Goal: Information Seeking & Learning: Learn about a topic

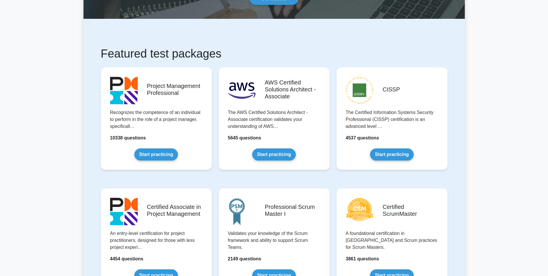
scroll to position [58, 0]
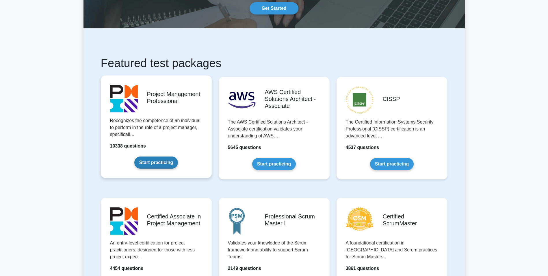
click at [159, 162] on link "Start practicing" at bounding box center [156, 162] width 44 height 12
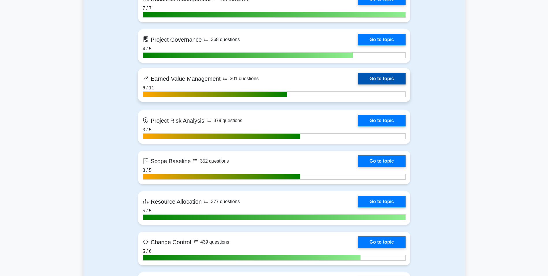
scroll to position [1127, 0]
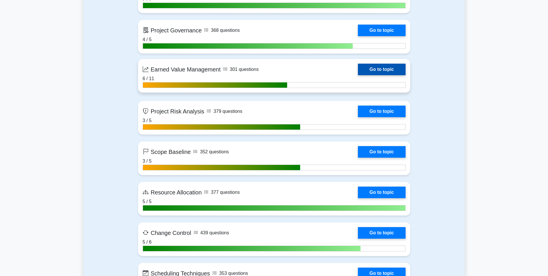
click at [358, 75] on link "Go to topic" at bounding box center [381, 70] width 47 height 12
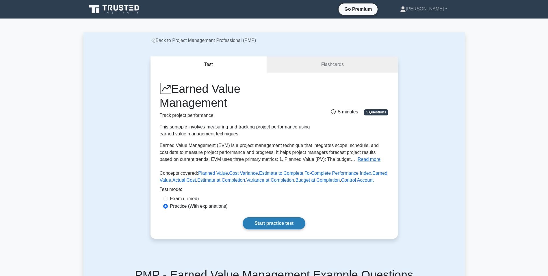
click at [268, 224] on link "Start practice test" at bounding box center [274, 223] width 63 height 12
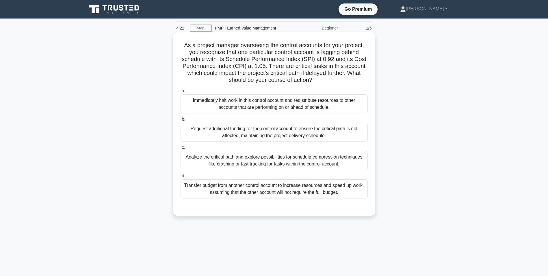
click at [239, 161] on div "Analyze the critical path and explore possibilities for schedule compression te…" at bounding box center [274, 160] width 187 height 19
click at [181, 149] on input "c. Analyze the critical path and explore possibilities for schedule compression…" at bounding box center [181, 148] width 0 height 4
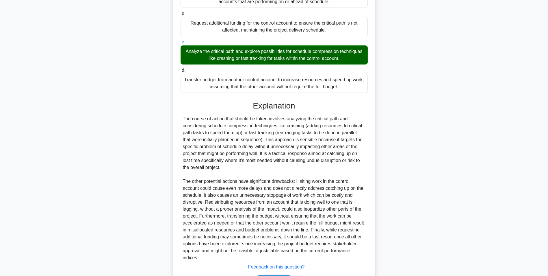
scroll to position [143, 0]
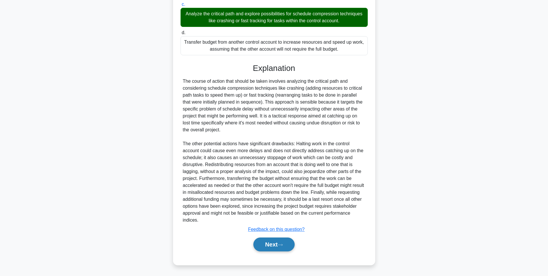
click at [280, 247] on button "Next" at bounding box center [273, 244] width 41 height 14
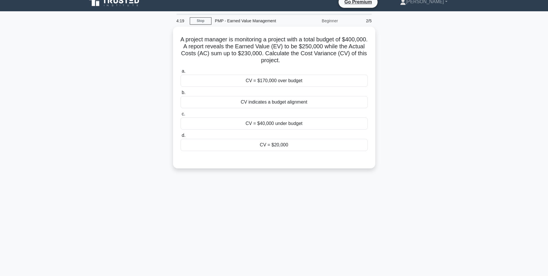
scroll to position [0, 0]
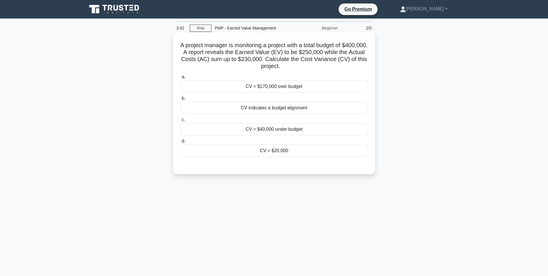
click at [275, 151] on div "CV = $20,000" at bounding box center [274, 150] width 187 height 12
click at [181, 143] on input "d. CV = $20,000" at bounding box center [181, 141] width 0 height 4
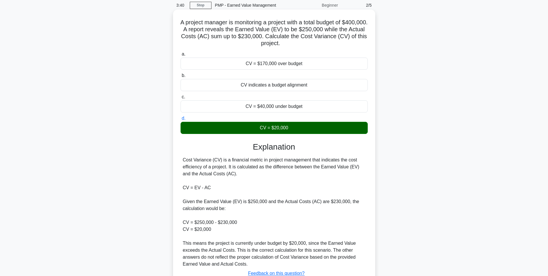
scroll to position [67, 0]
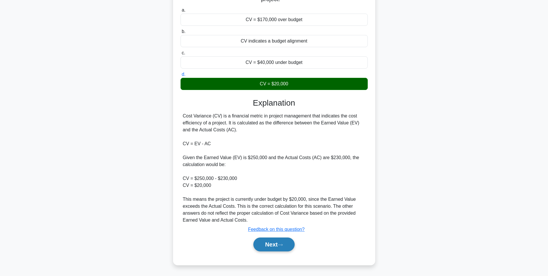
click at [270, 246] on button "Next" at bounding box center [273, 244] width 41 height 14
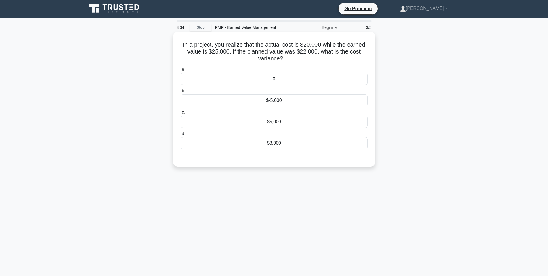
scroll to position [0, 0]
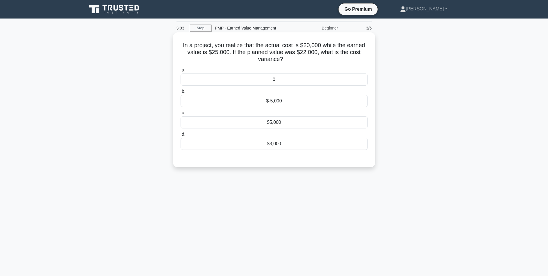
click at [279, 121] on div "$5,000" at bounding box center [274, 122] width 187 height 12
click at [181, 115] on input "c. $5,000" at bounding box center [181, 113] width 0 height 4
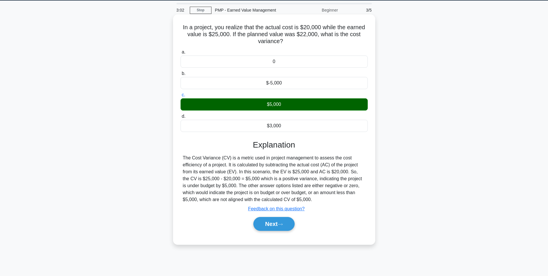
scroll to position [36, 0]
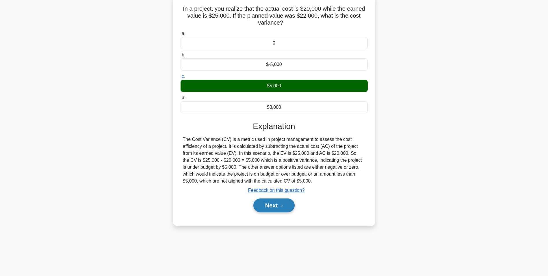
click at [265, 205] on button "Next" at bounding box center [273, 205] width 41 height 14
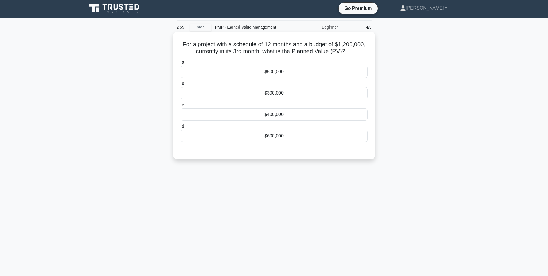
scroll to position [0, 0]
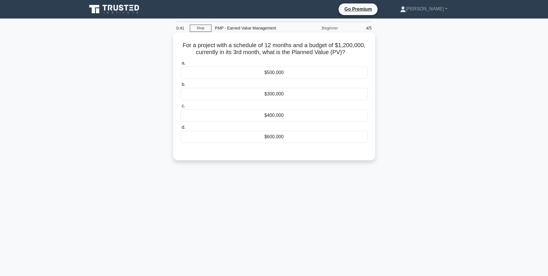
click at [220, 94] on div "$300,000" at bounding box center [274, 94] width 187 height 12
click at [181, 86] on input "b. $300,000" at bounding box center [181, 85] width 0 height 4
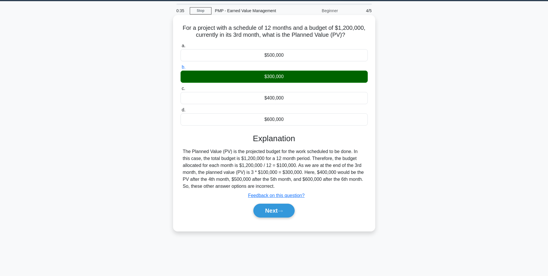
scroll to position [36, 0]
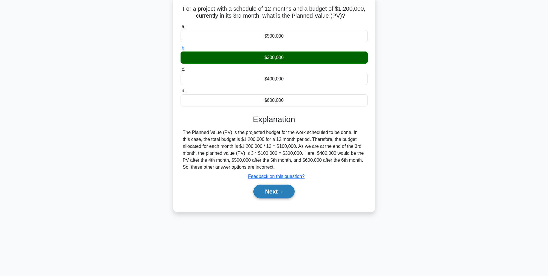
click at [277, 192] on button "Next" at bounding box center [273, 191] width 41 height 14
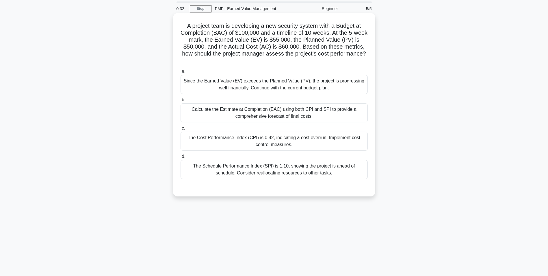
scroll to position [0, 0]
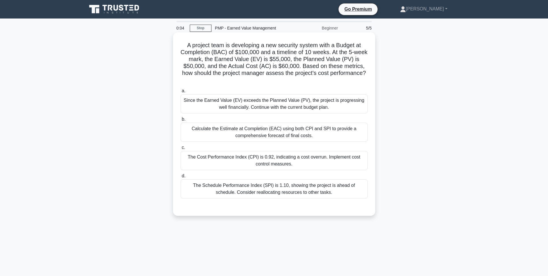
click at [274, 162] on div "The Cost Performance Index (CPI) is 0.92, indicating a cost overrun. Implement …" at bounding box center [274, 160] width 187 height 19
click at [181, 149] on input "c. The Cost Performance Index (CPI) is 0.92, indicating a cost overrun. Impleme…" at bounding box center [181, 148] width 0 height 4
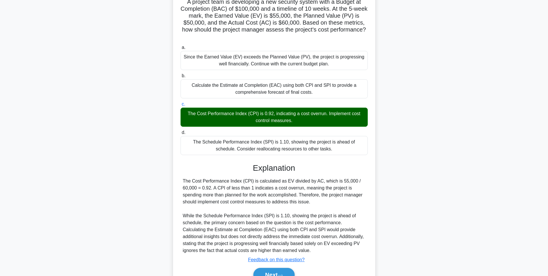
scroll to position [74, 0]
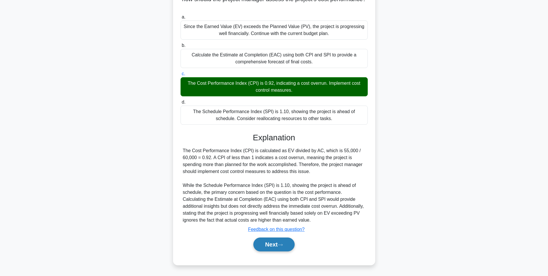
click at [263, 245] on button "Next" at bounding box center [273, 244] width 41 height 14
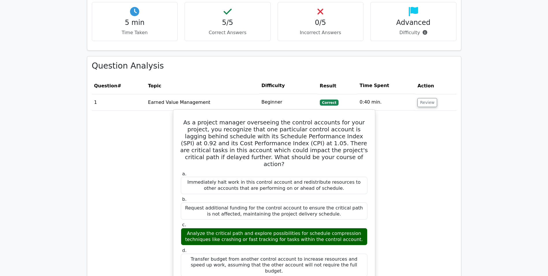
scroll to position [376, 0]
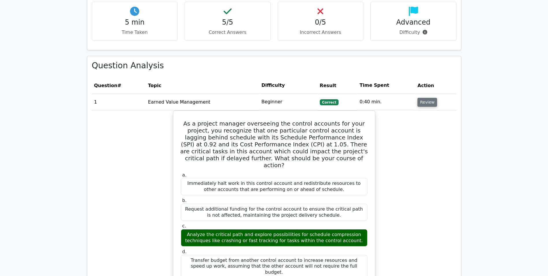
click at [417, 98] on button "Review" at bounding box center [427, 102] width 20 height 9
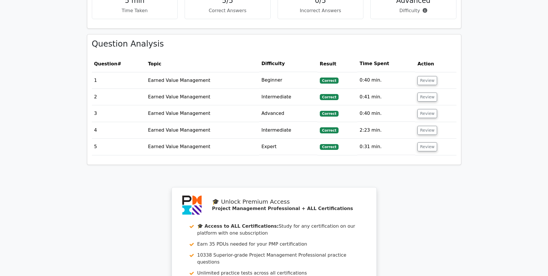
scroll to position [462, 0]
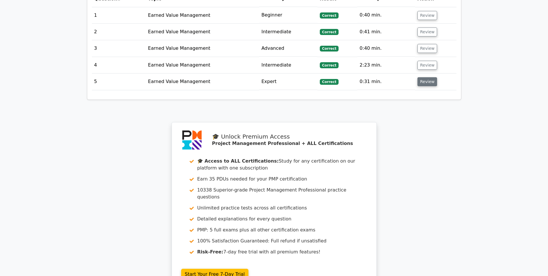
click at [425, 77] on button "Review" at bounding box center [427, 81] width 20 height 9
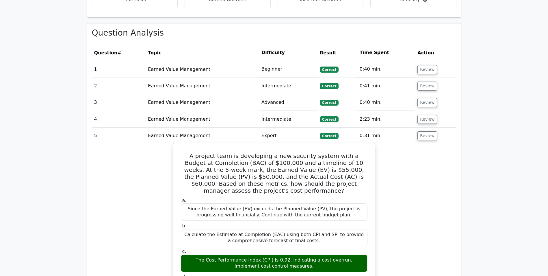
scroll to position [404, 0]
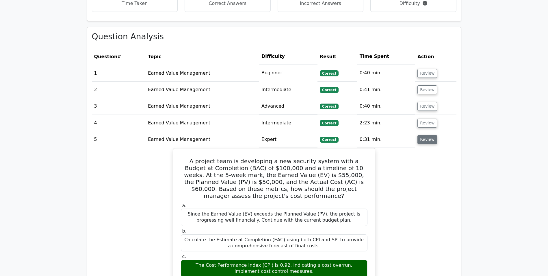
click at [425, 135] on button "Review" at bounding box center [427, 139] width 20 height 9
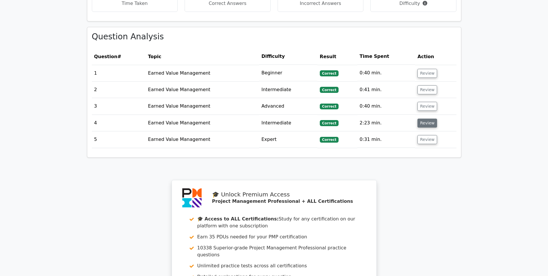
click at [423, 118] on button "Review" at bounding box center [427, 122] width 20 height 9
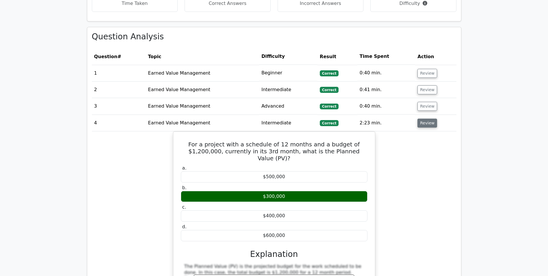
click at [425, 118] on button "Review" at bounding box center [427, 122] width 20 height 9
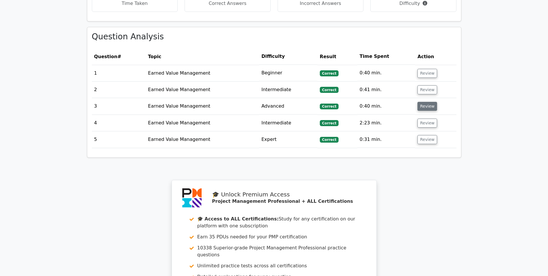
click at [424, 104] on button "Review" at bounding box center [427, 106] width 20 height 9
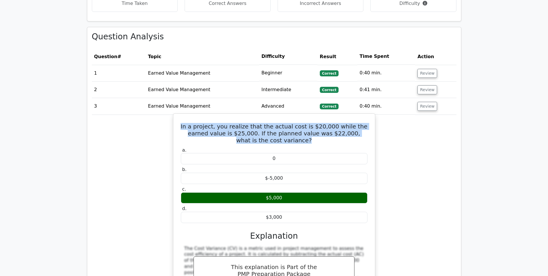
drag, startPoint x: 291, startPoint y: 134, endPoint x: 174, endPoint y: 120, distance: 117.8
click at [174, 120] on div "In a project, you realize that the actual cost is $20,000 while the earned valu…" at bounding box center [274, 223] width 202 height 220
drag, startPoint x: 174, startPoint y: 120, endPoint x: 215, endPoint y: 125, distance: 41.6
click at [215, 125] on h5 "In a project, you realize that the actual cost is $20,000 while the earned valu…" at bounding box center [274, 133] width 188 height 21
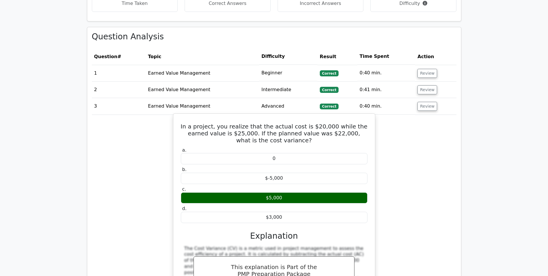
click at [264, 135] on h5 "In a project, you realize that the actual cost is $20,000 while the earned valu…" at bounding box center [274, 133] width 188 height 21
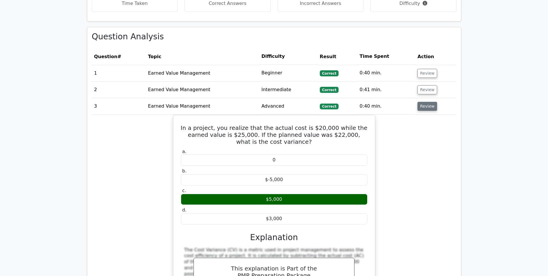
click at [430, 102] on button "Review" at bounding box center [427, 106] width 20 height 9
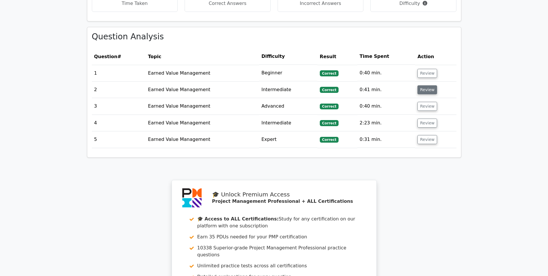
click at [426, 86] on button "Review" at bounding box center [427, 89] width 20 height 9
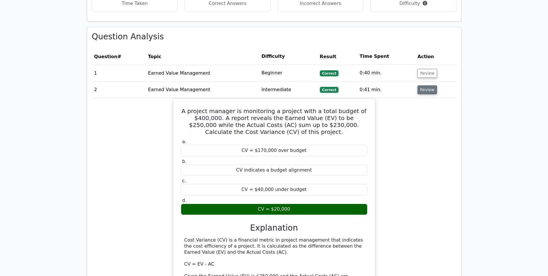
click at [426, 85] on button "Review" at bounding box center [427, 89] width 20 height 9
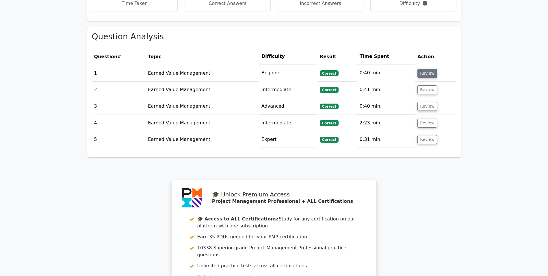
click at [428, 69] on button "Review" at bounding box center [427, 73] width 20 height 9
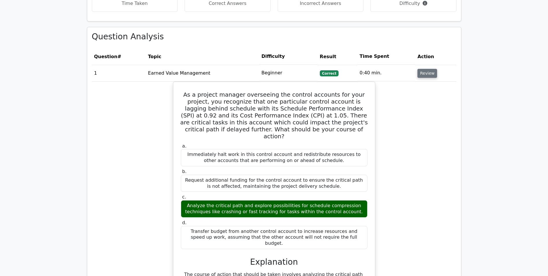
click at [426, 69] on button "Review" at bounding box center [427, 73] width 20 height 9
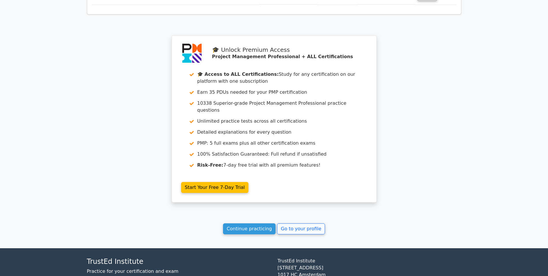
scroll to position [575, 0]
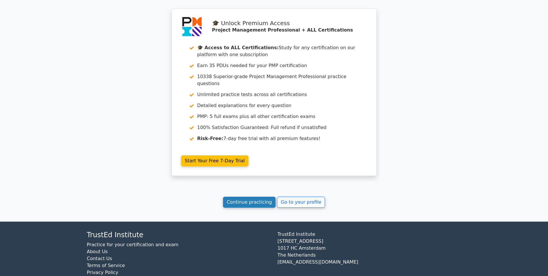
click at [244, 196] on link "Continue practicing" at bounding box center [249, 201] width 53 height 11
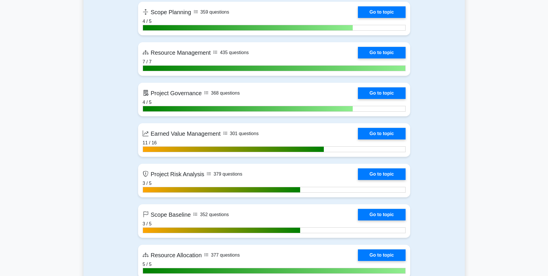
scroll to position [1069, 0]
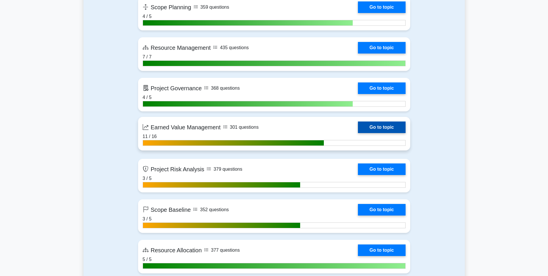
click at [358, 133] on link "Go to topic" at bounding box center [381, 127] width 47 height 12
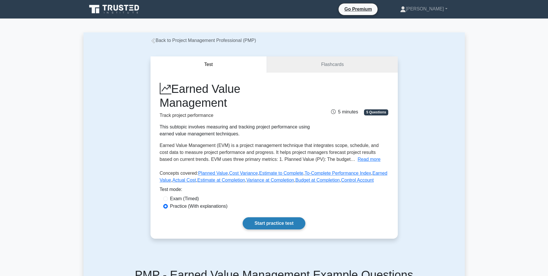
click at [274, 221] on link "Start practice test" at bounding box center [274, 223] width 63 height 12
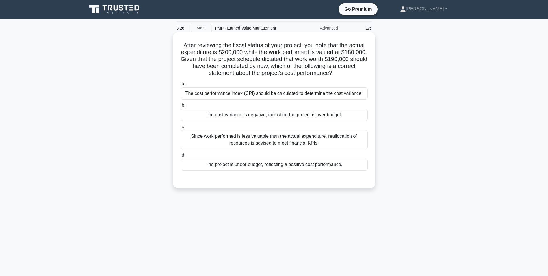
click at [282, 115] on div "The cost variance is negative, indicating the project is over budget." at bounding box center [274, 115] width 187 height 12
click at [181, 107] on input "b. The cost variance is negative, indicating the project is over budget." at bounding box center [181, 105] width 0 height 4
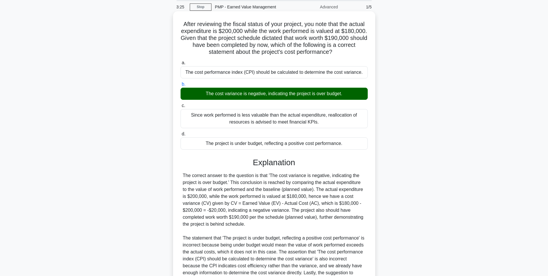
scroll to position [95, 0]
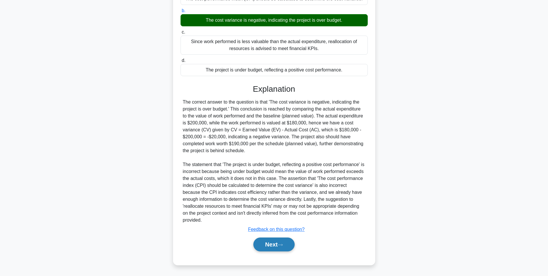
click at [275, 243] on button "Next" at bounding box center [273, 244] width 41 height 14
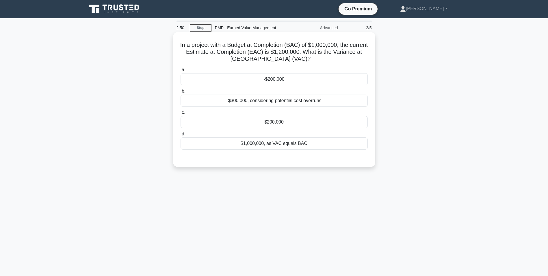
scroll to position [0, 0]
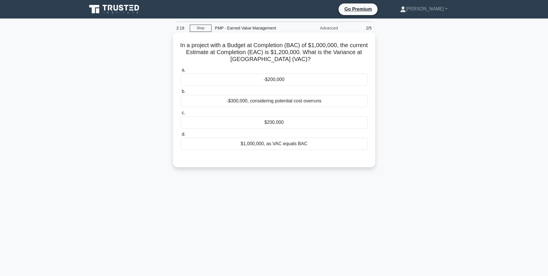
click at [281, 79] on div "-$200,000" at bounding box center [274, 79] width 187 height 12
click at [181, 72] on input "a. -$200,000" at bounding box center [181, 70] width 0 height 4
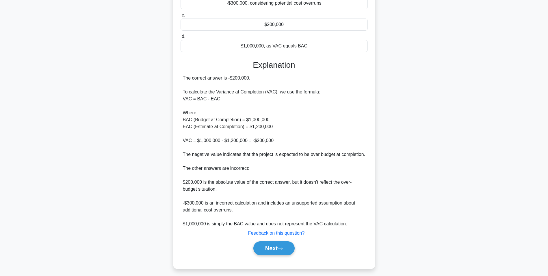
scroll to position [109, 0]
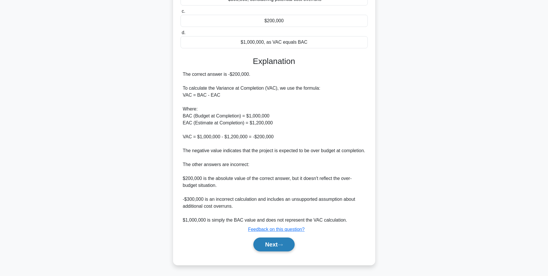
drag, startPoint x: 283, startPoint y: 244, endPoint x: 284, endPoint y: 240, distance: 4.2
click at [283, 243] on icon at bounding box center [280, 244] width 5 height 3
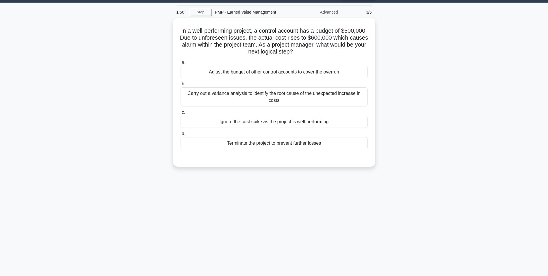
scroll to position [0, 0]
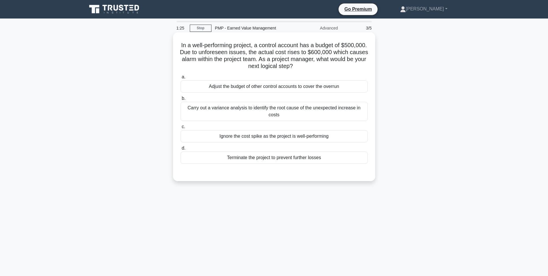
click at [231, 109] on div "Carry out a variance analysis to identify the root cause of the unexpected incr…" at bounding box center [274, 111] width 187 height 19
click at [181, 100] on input "b. Carry out a variance analysis to identify the root cause of the unexpected i…" at bounding box center [181, 98] width 0 height 4
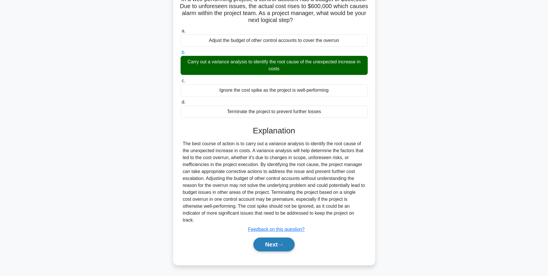
click at [270, 247] on button "Next" at bounding box center [273, 244] width 41 height 14
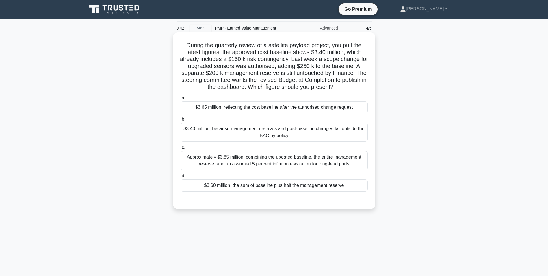
click at [233, 159] on div "Approximately $3.85 million, combining the updated baseline, the entire managem…" at bounding box center [274, 160] width 187 height 19
click at [181, 149] on input "c. Approximately $3.85 million, combining the updated baseline, the entire mana…" at bounding box center [181, 148] width 0 height 4
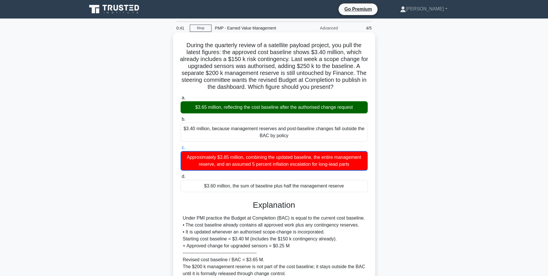
click at [244, 112] on div "$3.65 million, reflecting the cost baseline after the authorised change request" at bounding box center [274, 107] width 187 height 12
click at [181, 100] on input "a. $3.65 million, reflecting the cost baseline after the authorised change requ…" at bounding box center [181, 98] width 0 height 4
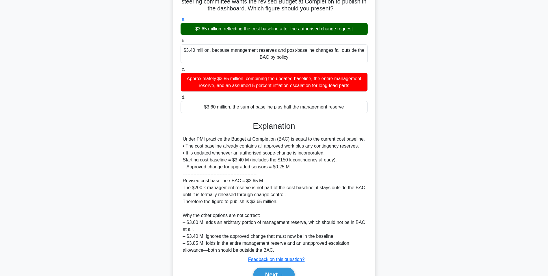
scroll to position [87, 0]
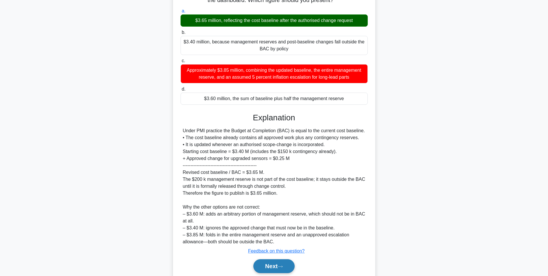
click at [272, 263] on button "Next" at bounding box center [273, 266] width 41 height 14
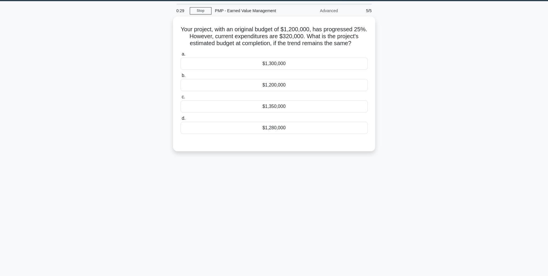
scroll to position [0, 0]
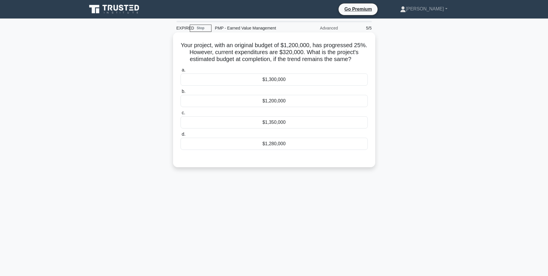
click at [273, 125] on div "$1,350,000" at bounding box center [274, 122] width 187 height 12
click at [181, 115] on input "c. $1,350,000" at bounding box center [181, 113] width 0 height 4
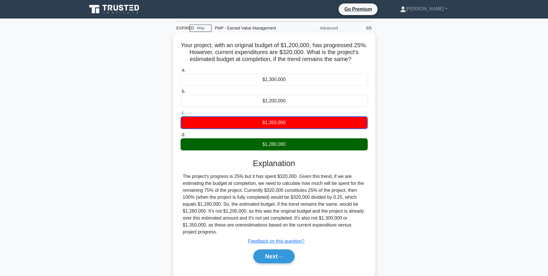
click at [279, 146] on div "$1,280,000" at bounding box center [274, 144] width 187 height 12
click at [181, 137] on input "d. $1,280,000" at bounding box center [181, 135] width 0 height 4
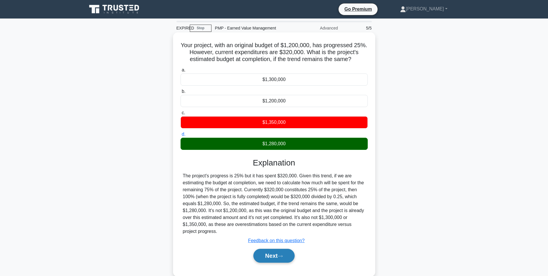
click at [284, 254] on button "Next" at bounding box center [273, 255] width 41 height 14
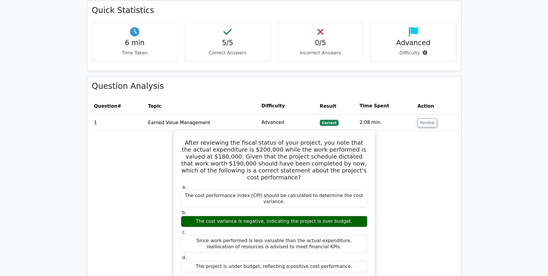
scroll to position [376, 0]
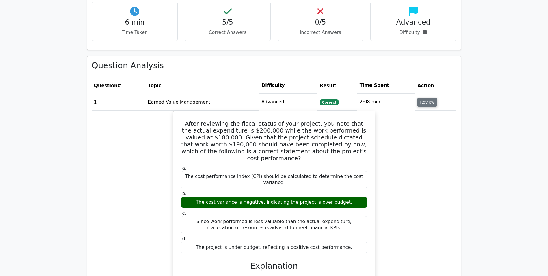
click at [419, 98] on button "Review" at bounding box center [427, 102] width 20 height 9
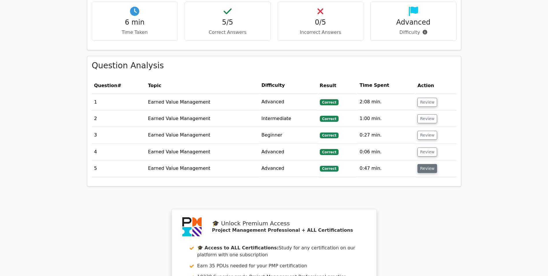
click at [429, 164] on button "Review" at bounding box center [427, 168] width 20 height 9
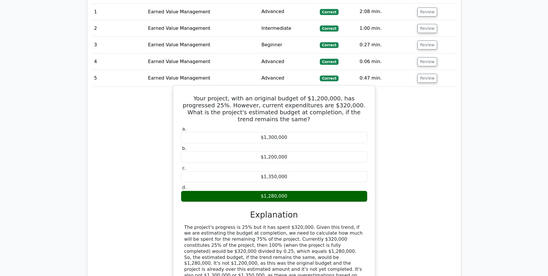
scroll to position [462, 0]
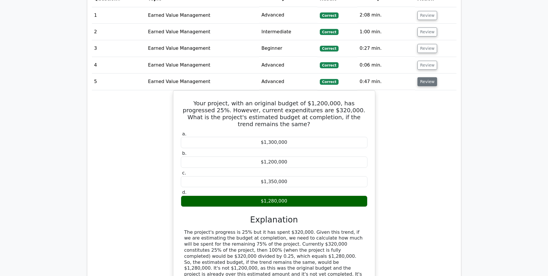
click at [428, 77] on button "Review" at bounding box center [427, 81] width 20 height 9
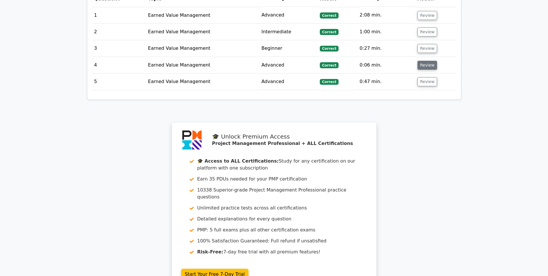
click at [425, 61] on button "Review" at bounding box center [427, 65] width 20 height 9
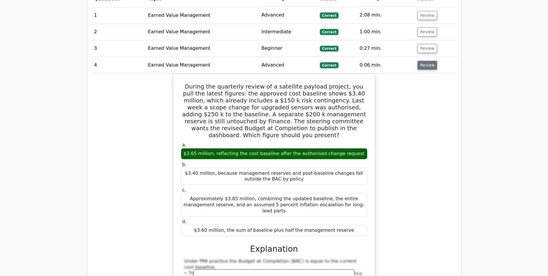
click at [424, 61] on button "Review" at bounding box center [427, 65] width 20 height 9
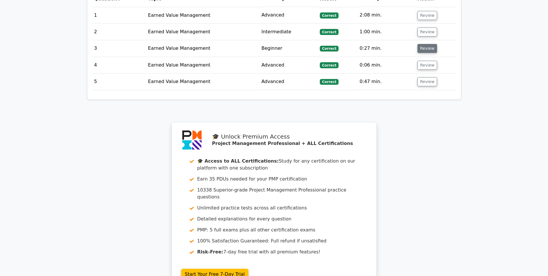
click at [422, 46] on button "Review" at bounding box center [427, 48] width 20 height 9
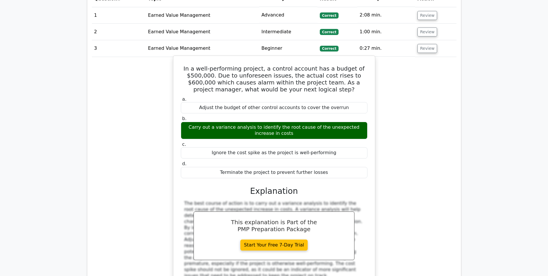
scroll to position [433, 0]
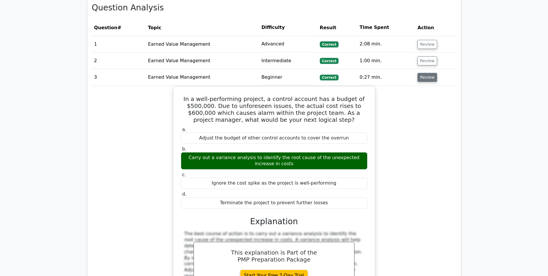
click at [420, 73] on button "Review" at bounding box center [427, 77] width 20 height 9
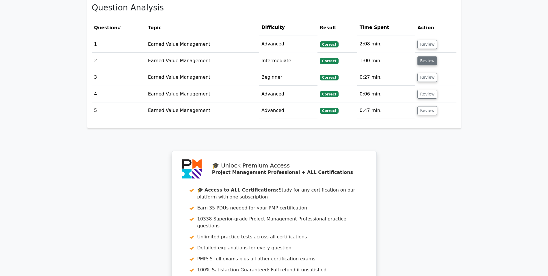
click at [425, 56] on button "Review" at bounding box center [427, 60] width 20 height 9
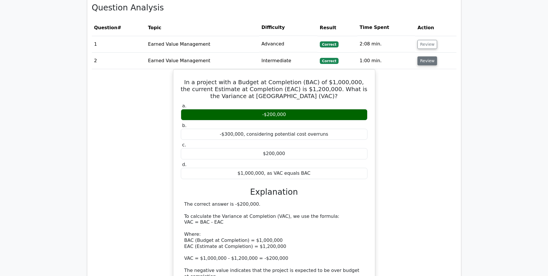
click at [421, 56] on button "Review" at bounding box center [427, 60] width 20 height 9
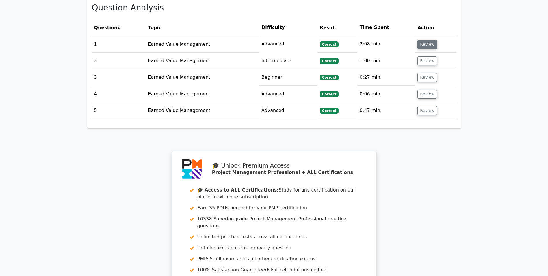
click at [423, 40] on button "Review" at bounding box center [427, 44] width 20 height 9
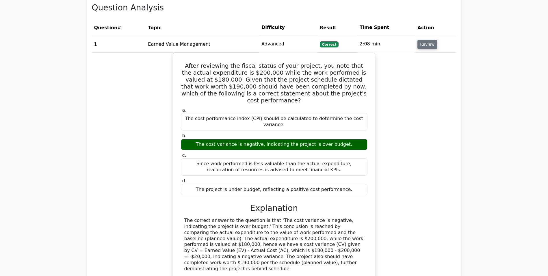
click at [420, 40] on button "Review" at bounding box center [427, 44] width 20 height 9
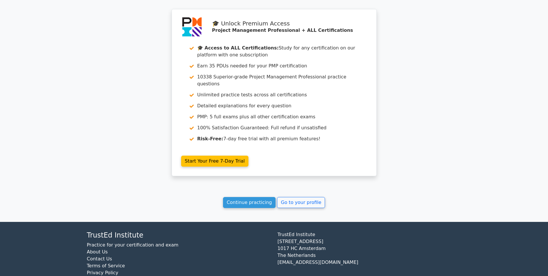
scroll to position [575, 0]
click at [228, 196] on link "Continue practicing" at bounding box center [249, 201] width 53 height 11
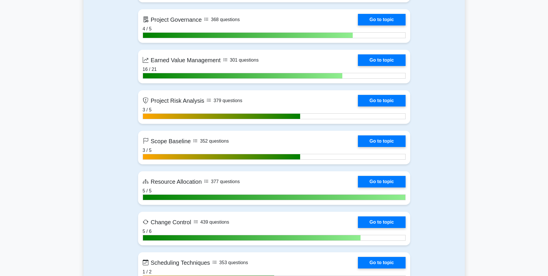
scroll to position [1156, 0]
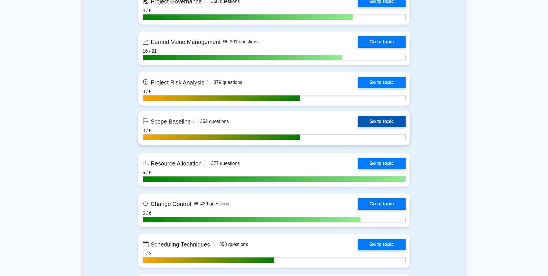
click at [358, 126] on link "Go to topic" at bounding box center [381, 122] width 47 height 12
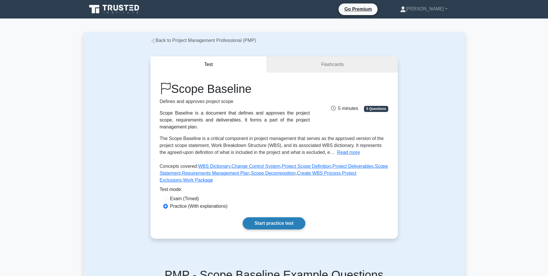
click at [274, 222] on link "Start practice test" at bounding box center [274, 223] width 63 height 12
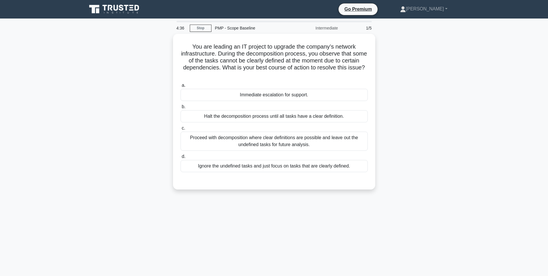
click at [102, 11] on icon at bounding box center [114, 9] width 55 height 11
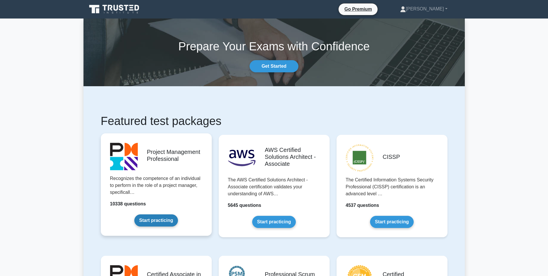
click at [178, 214] on link "Start practicing" at bounding box center [156, 220] width 44 height 12
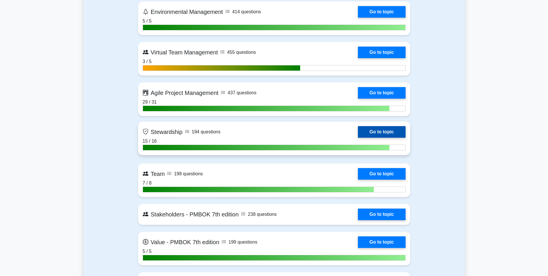
scroll to position [1531, 0]
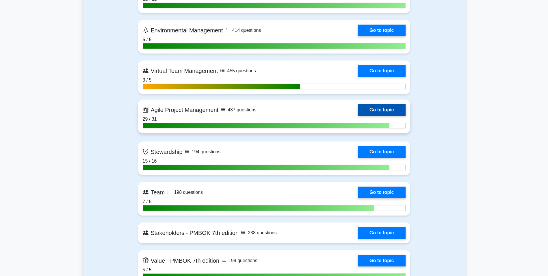
click at [358, 116] on link "Go to topic" at bounding box center [381, 110] width 47 height 12
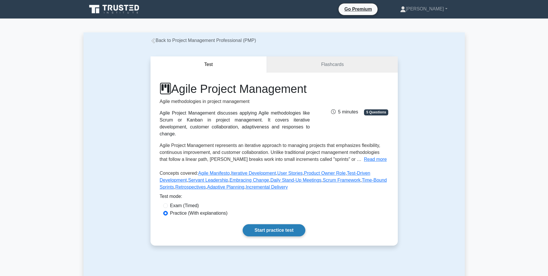
click at [272, 235] on link "Start practice test" at bounding box center [274, 230] width 63 height 12
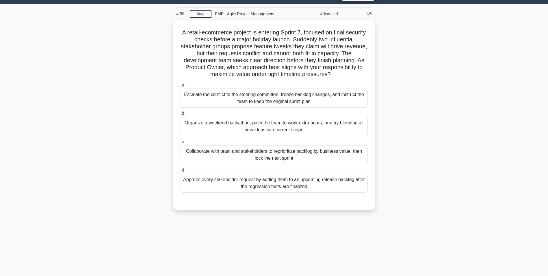
scroll to position [8, 0]
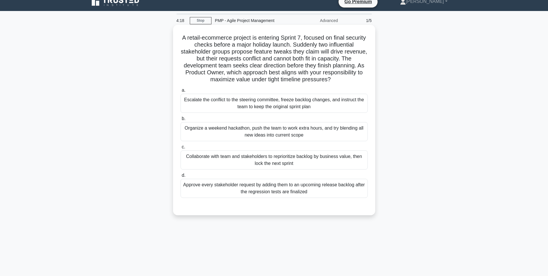
click at [277, 160] on div "Collaborate with team and stakeholders to reprioritize backlog by business valu…" at bounding box center [274, 159] width 187 height 19
click at [181, 149] on input "c. Collaborate with team and stakeholders to reprioritize backlog by business v…" at bounding box center [181, 147] width 0 height 4
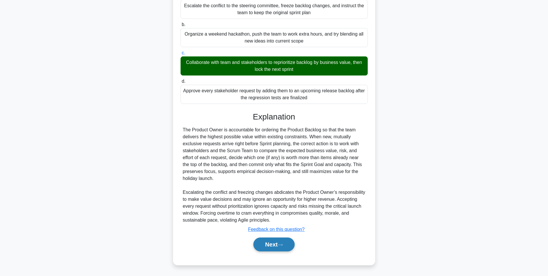
click at [291, 247] on button "Next" at bounding box center [273, 244] width 41 height 14
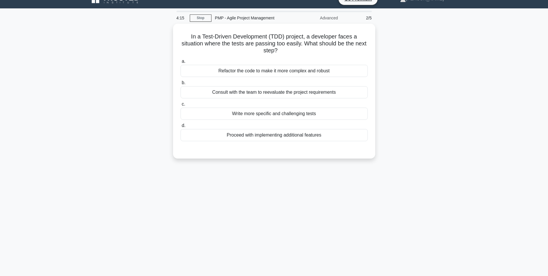
scroll to position [0, 0]
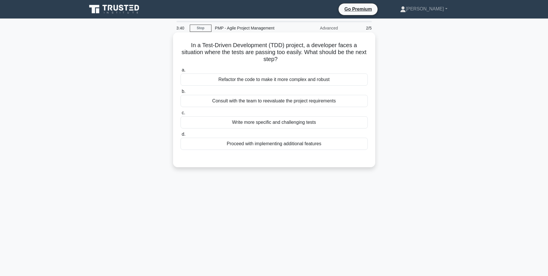
click at [281, 144] on div "Proceed with implementing additional features" at bounding box center [274, 144] width 187 height 12
click at [181, 136] on input "d. Proceed with implementing additional features" at bounding box center [181, 134] width 0 height 4
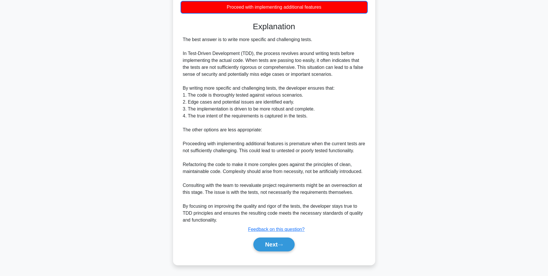
scroll to position [137, 0]
click at [283, 244] on icon at bounding box center [280, 244] width 5 height 3
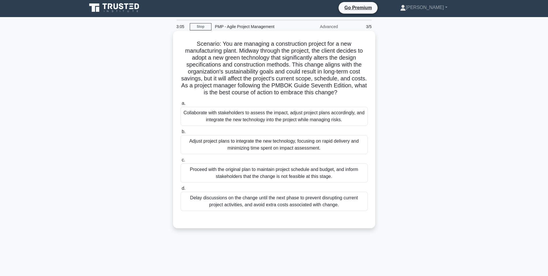
scroll to position [0, 0]
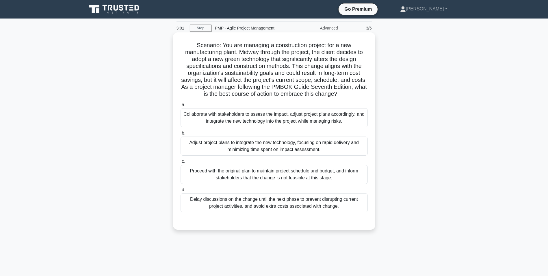
click at [324, 117] on div "Collaborate with stakeholders to assess the impact, adjust project plans accord…" at bounding box center [274, 117] width 187 height 19
click at [181, 107] on input "a. Collaborate with stakeholders to assess the impact, adjust project plans acc…" at bounding box center [181, 105] width 0 height 4
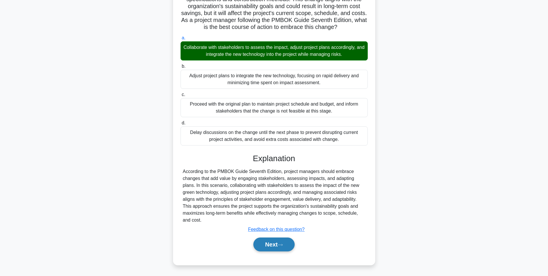
click at [277, 246] on button "Next" at bounding box center [273, 244] width 41 height 14
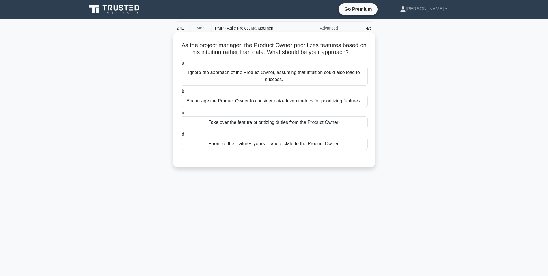
click at [261, 101] on div "Encourage the Product Owner to consider data-driven metrics for prioritizing fe…" at bounding box center [274, 101] width 187 height 12
click at [181, 93] on input "b. Encourage the Product Owner to consider data-driven metrics for prioritizing…" at bounding box center [181, 92] width 0 height 4
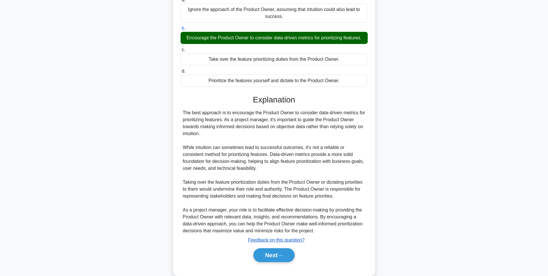
scroll to position [74, 0]
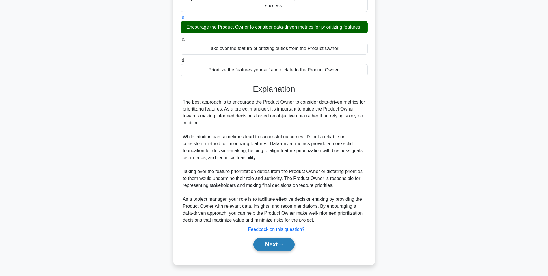
click at [279, 241] on button "Next" at bounding box center [273, 244] width 41 height 14
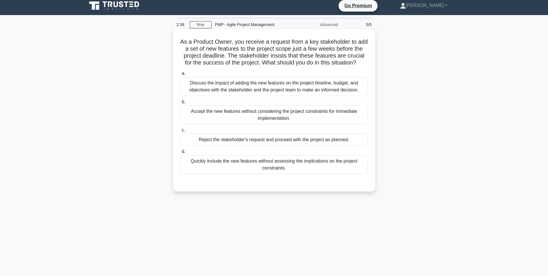
scroll to position [0, 0]
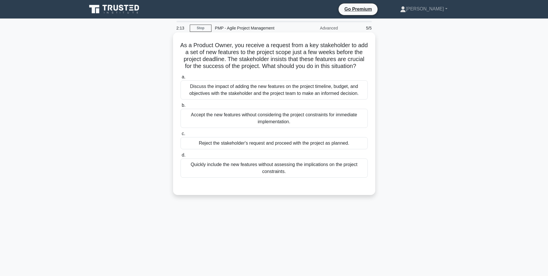
click at [274, 99] on div "Discuss the impact of adding the new features on the project timeline, budget, …" at bounding box center [274, 89] width 187 height 19
click at [181, 79] on input "a. Discuss the impact of adding the new features on the project timeline, budge…" at bounding box center [181, 77] width 0 height 4
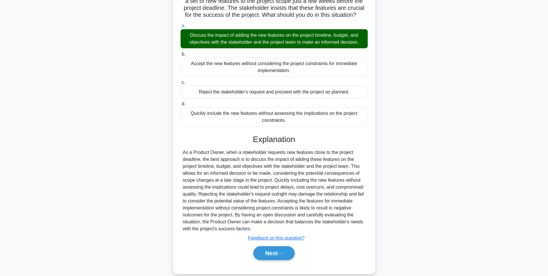
scroll to position [58, 0]
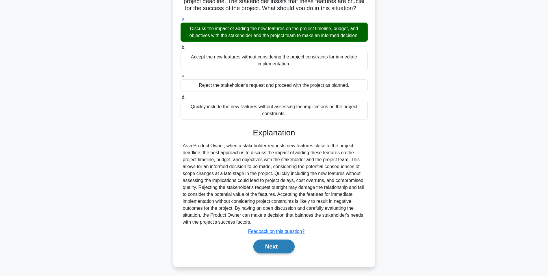
click at [274, 248] on button "Next" at bounding box center [273, 246] width 41 height 14
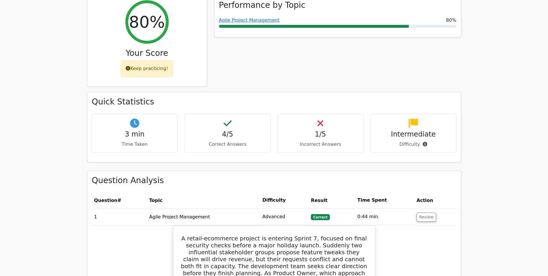
scroll to position [289, 0]
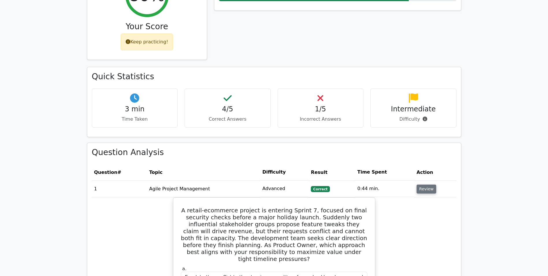
click at [417, 184] on button "Review" at bounding box center [427, 188] width 20 height 9
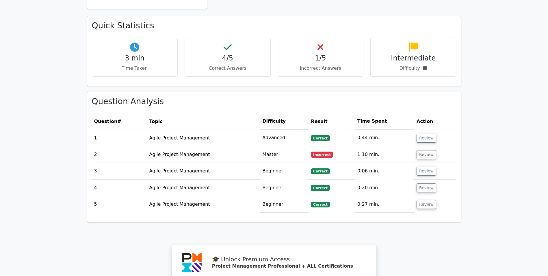
scroll to position [347, 0]
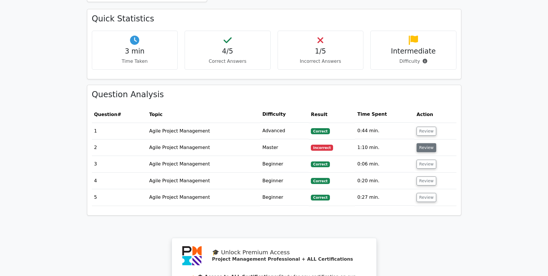
click at [428, 143] on button "Review" at bounding box center [427, 147] width 20 height 9
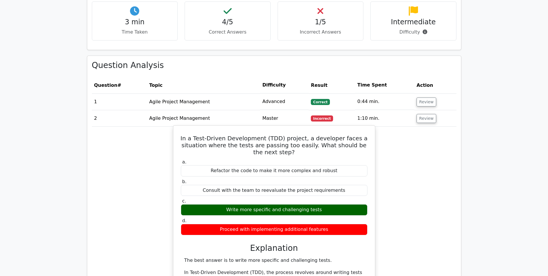
scroll to position [376, 0]
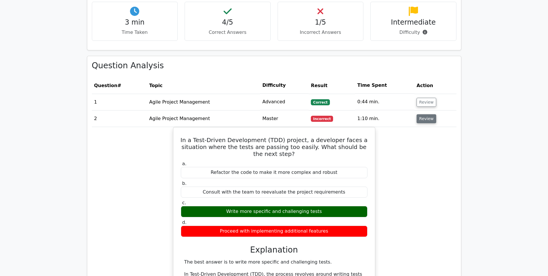
click at [426, 114] on button "Review" at bounding box center [427, 118] width 20 height 9
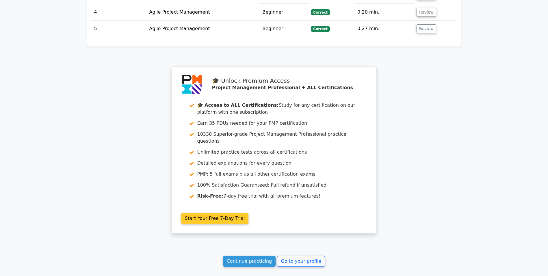
scroll to position [575, 0]
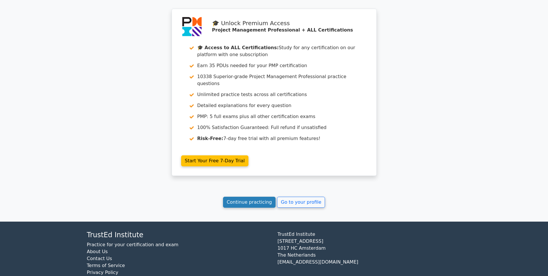
click at [263, 196] on link "Continue practicing" at bounding box center [249, 201] width 53 height 11
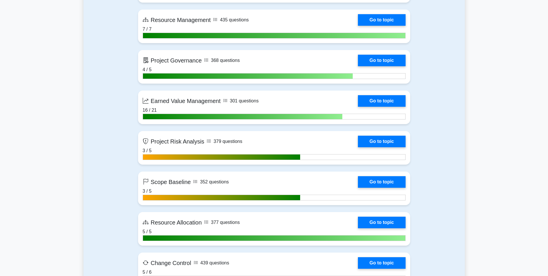
drag, startPoint x: 439, startPoint y: 137, endPoint x: 438, endPoint y: 201, distance: 63.3
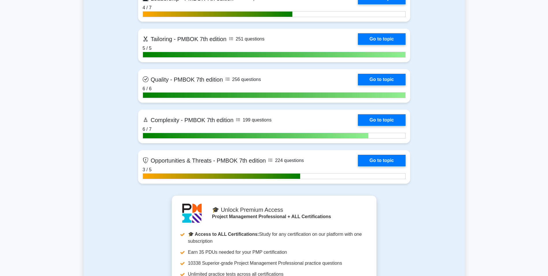
drag, startPoint x: 449, startPoint y: 170, endPoint x: 446, endPoint y: 240, distance: 70.0
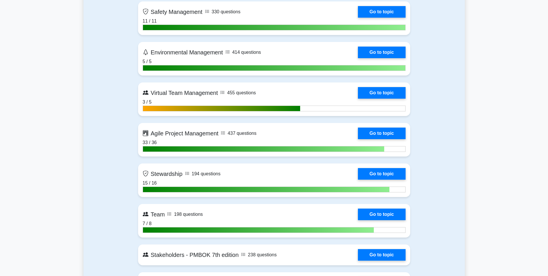
drag, startPoint x: 444, startPoint y: 195, endPoint x: 445, endPoint y: 176, distance: 19.6
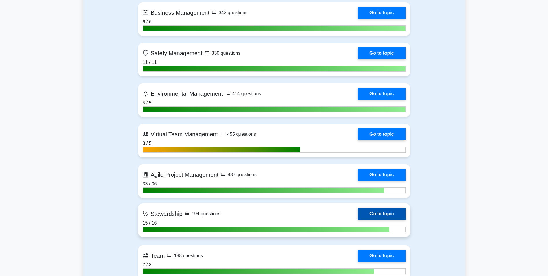
scroll to position [1468, 0]
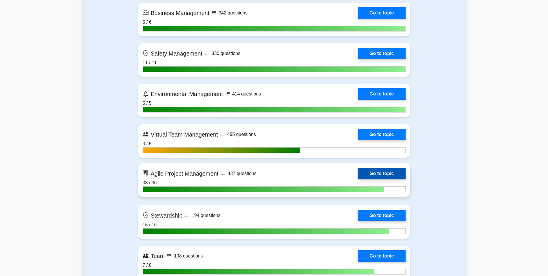
click at [378, 172] on link "Go to topic" at bounding box center [381, 174] width 47 height 12
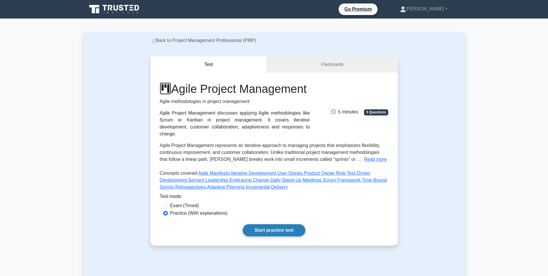
click at [279, 235] on link "Start practice test" at bounding box center [274, 230] width 63 height 12
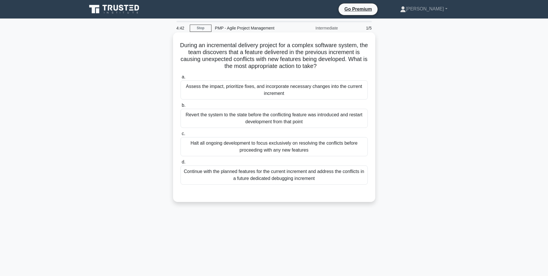
click at [269, 99] on div "Assess the impact, prioritize fixes, and incorporate necessary changes into the…" at bounding box center [274, 89] width 187 height 19
click at [181, 79] on input "a. Assess the impact, prioritize fixes, and incorporate necessary changes into …" at bounding box center [181, 77] width 0 height 4
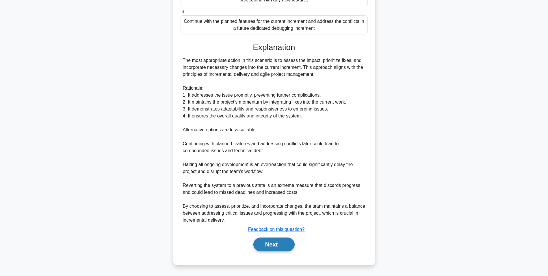
click at [285, 249] on button "Next" at bounding box center [273, 244] width 41 height 14
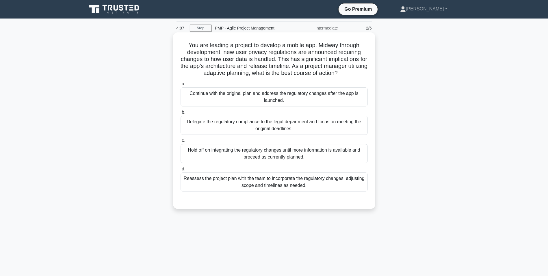
click at [279, 188] on div "Reassess the project plan with the team to incorporate the regulatory changes, …" at bounding box center [274, 181] width 187 height 19
click at [181, 171] on input "d. Reassess the project plan with the team to incorporate the regulatory change…" at bounding box center [181, 169] width 0 height 4
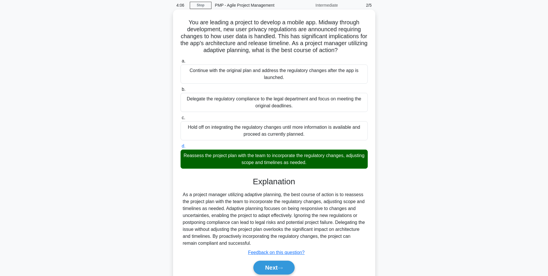
scroll to position [46, 0]
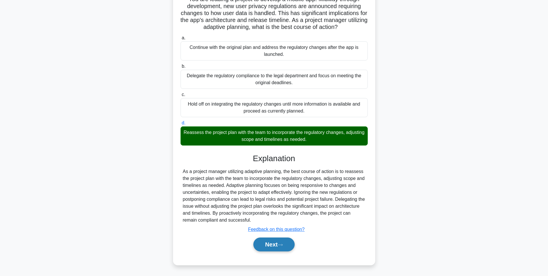
click at [284, 240] on button "Next" at bounding box center [273, 244] width 41 height 14
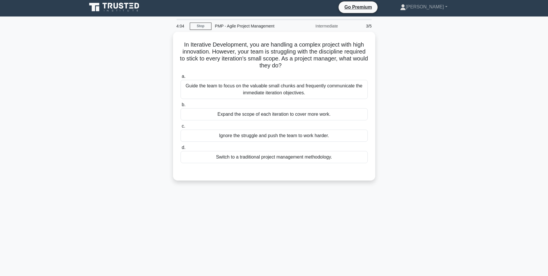
scroll to position [0, 0]
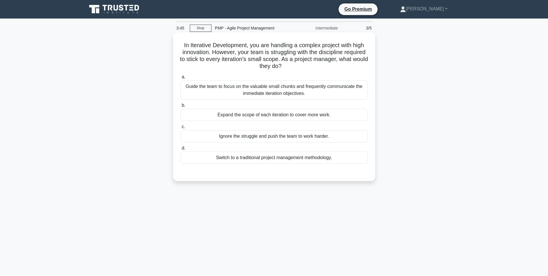
drag, startPoint x: 251, startPoint y: 94, endPoint x: 248, endPoint y: 106, distance: 13.2
click at [251, 94] on div "Guide the team to focus on the valuable small chunks and frequently communicate…" at bounding box center [274, 89] width 187 height 19
click at [181, 79] on input "a. Guide the team to focus on the valuable small chunks and frequently communic…" at bounding box center [181, 77] width 0 height 4
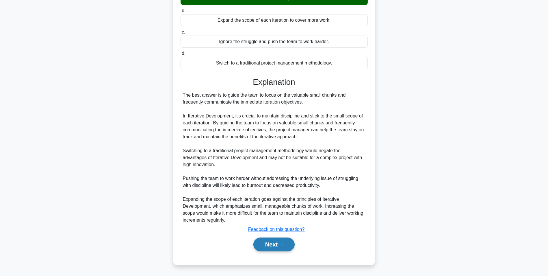
click at [260, 244] on button "Next" at bounding box center [273, 244] width 41 height 14
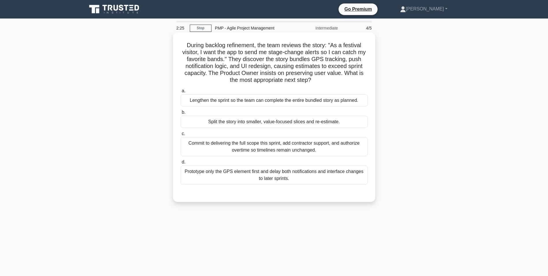
click at [227, 124] on div "Split the story into smaller, value-focused slices and re-estimate." at bounding box center [274, 122] width 187 height 12
click at [181, 114] on input "b. Split the story into smaller, value-focused slices and re-estimate." at bounding box center [181, 112] width 0 height 4
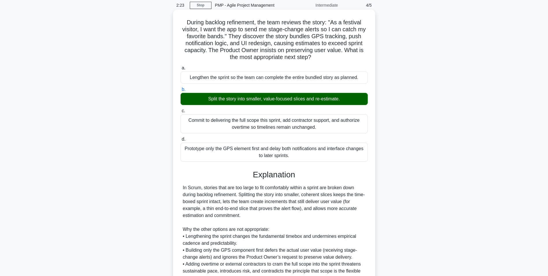
scroll to position [81, 0]
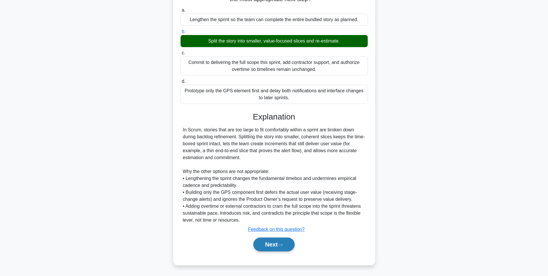
click at [258, 245] on button "Next" at bounding box center [273, 244] width 41 height 14
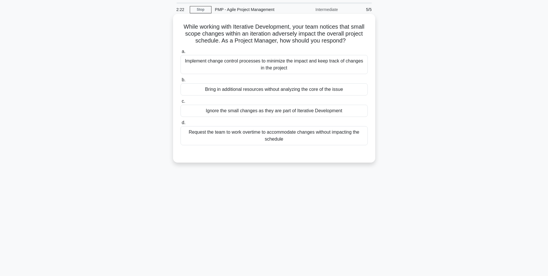
scroll to position [0, 0]
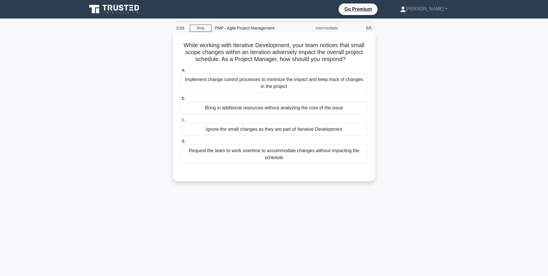
click at [215, 84] on div "Implement change control processes to minimize the impact and keep track of cha…" at bounding box center [274, 82] width 187 height 19
click at [181, 72] on input "a. Implement change control processes to minimize the impact and keep track of …" at bounding box center [181, 70] width 0 height 4
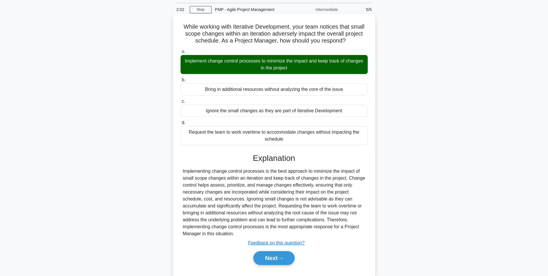
scroll to position [36, 0]
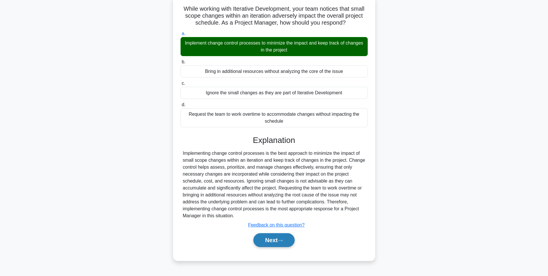
click at [273, 241] on button "Next" at bounding box center [273, 240] width 41 height 14
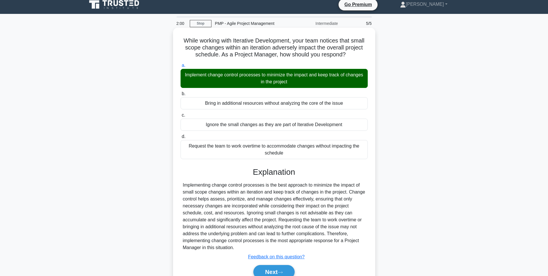
scroll to position [0, 0]
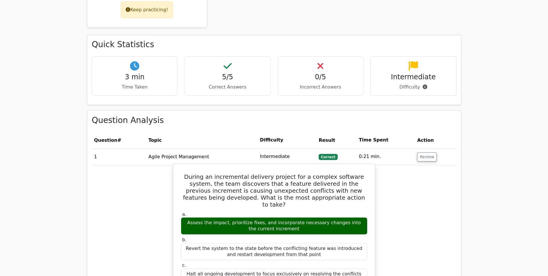
scroll to position [347, 0]
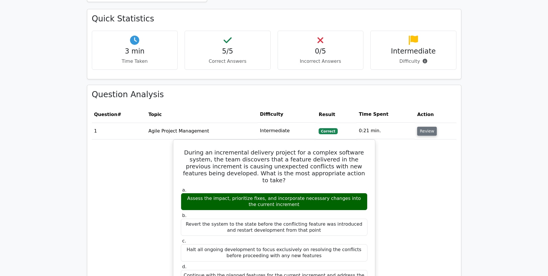
click at [426, 127] on button "Review" at bounding box center [427, 131] width 20 height 9
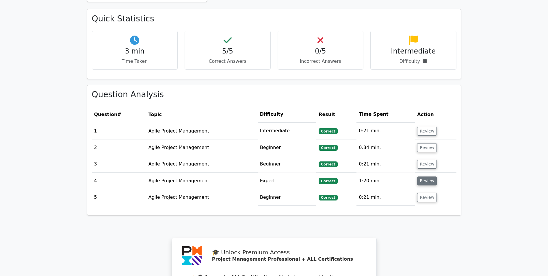
click at [424, 176] on button "Review" at bounding box center [427, 180] width 20 height 9
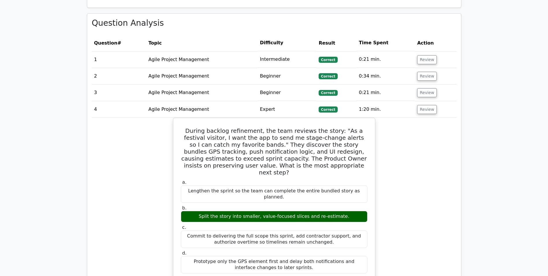
scroll to position [433, 0]
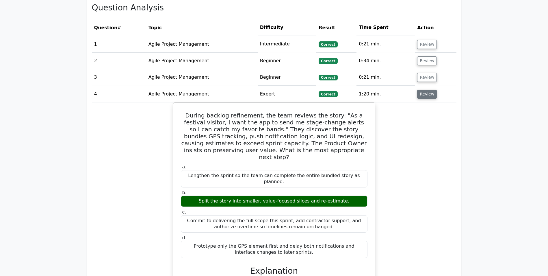
click at [424, 90] on button "Review" at bounding box center [427, 94] width 20 height 9
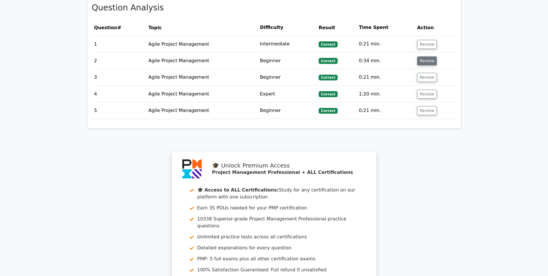
click at [425, 56] on button "Review" at bounding box center [427, 60] width 20 height 9
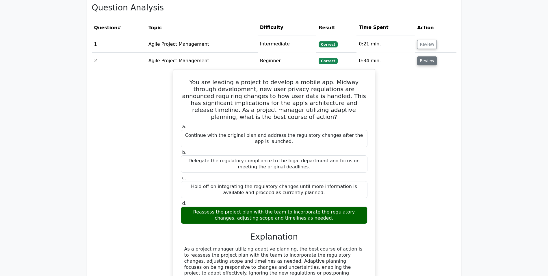
click at [423, 56] on button "Review" at bounding box center [427, 60] width 20 height 9
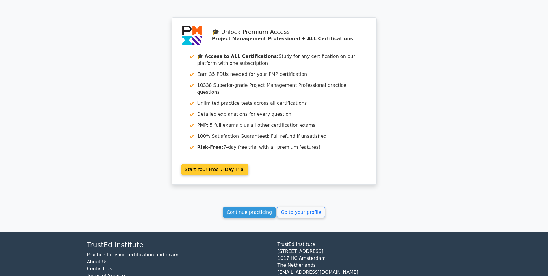
scroll to position [575, 0]
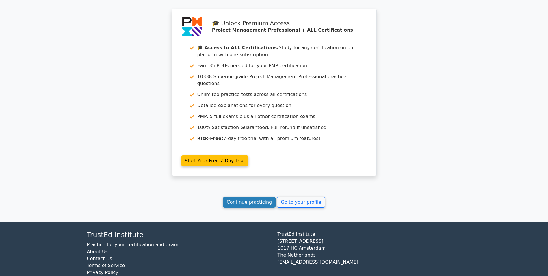
click at [266, 196] on link "Continue practicing" at bounding box center [249, 201] width 53 height 11
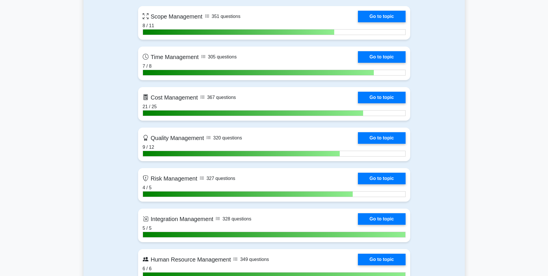
scroll to position [471, 0]
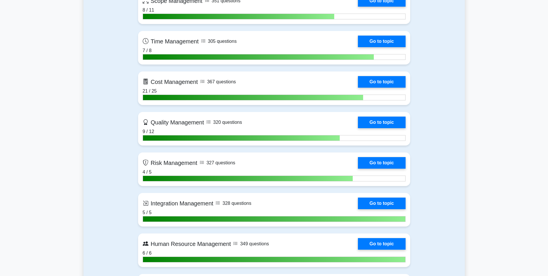
drag, startPoint x: 451, startPoint y: 142, endPoint x: 451, endPoint y: 161, distance: 19.1
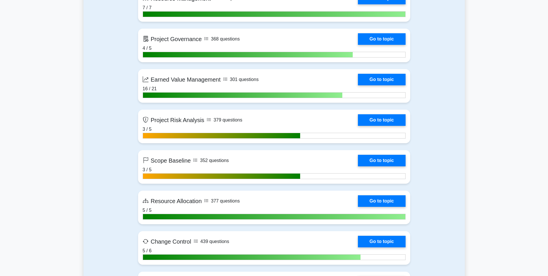
drag, startPoint x: 454, startPoint y: 155, endPoint x: 454, endPoint y: 174, distance: 19.4
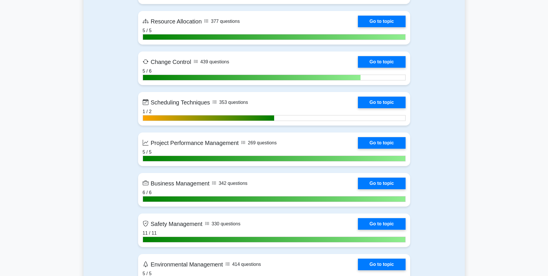
drag, startPoint x: 457, startPoint y: 172, endPoint x: 456, endPoint y: 192, distance: 19.7
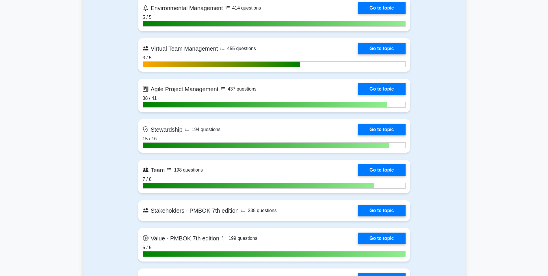
drag, startPoint x: 460, startPoint y: 159, endPoint x: 457, endPoint y: 187, distance: 28.7
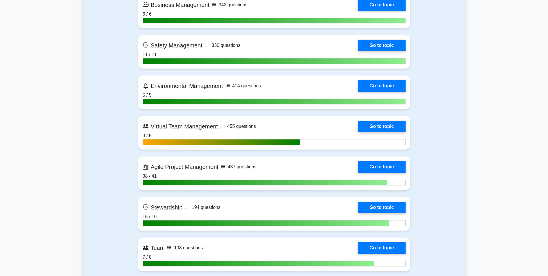
scroll to position [1466, 0]
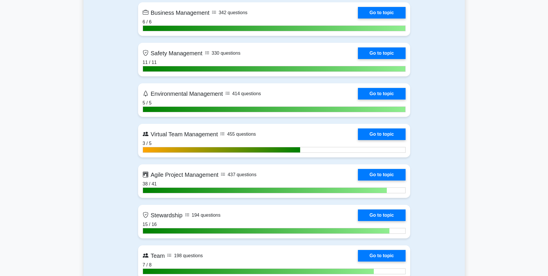
drag, startPoint x: 458, startPoint y: 180, endPoint x: 457, endPoint y: 162, distance: 17.6
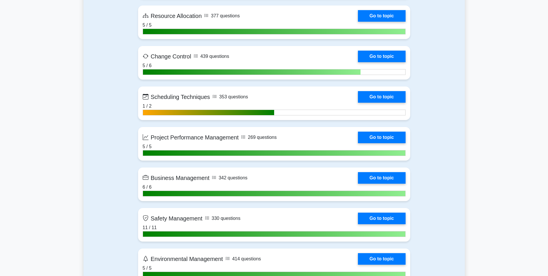
scroll to position [1293, 0]
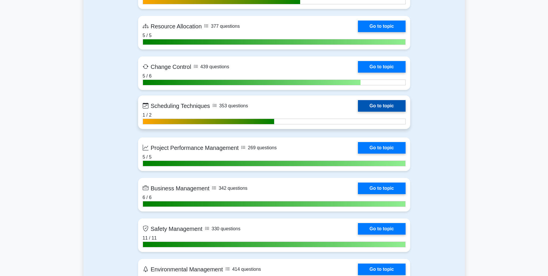
click at [358, 112] on link "Go to topic" at bounding box center [381, 106] width 47 height 12
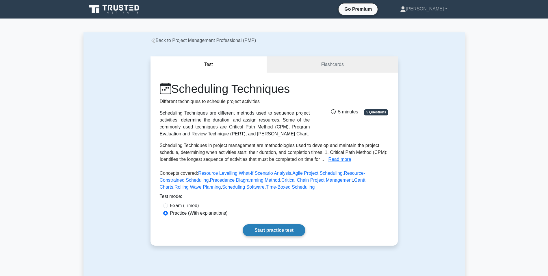
click at [270, 231] on link "Start practice test" at bounding box center [274, 230] width 63 height 12
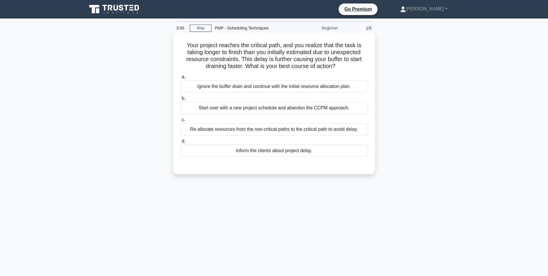
click at [241, 130] on div "Re-allocate resources from the non-critical paths to the critical path to avoid…" at bounding box center [274, 129] width 187 height 12
click at [181, 122] on input "c. Re-allocate resources from the non-critical paths to the critical path to av…" at bounding box center [181, 120] width 0 height 4
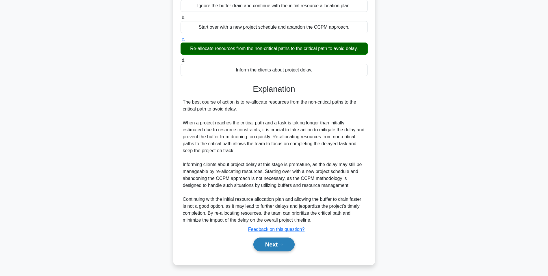
click at [280, 246] on icon at bounding box center [280, 244] width 5 height 3
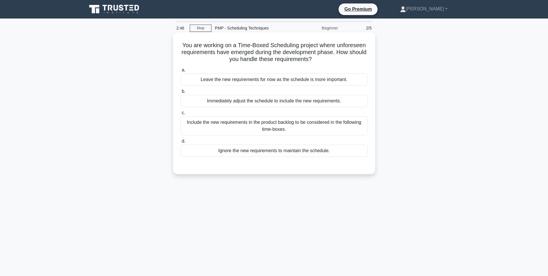
click at [246, 127] on div "Include the new requirements in the product backlog to be considered in the fol…" at bounding box center [274, 125] width 187 height 19
click at [181, 115] on input "c. Include the new requirements in the product backlog to be considered in the …" at bounding box center [181, 113] width 0 height 4
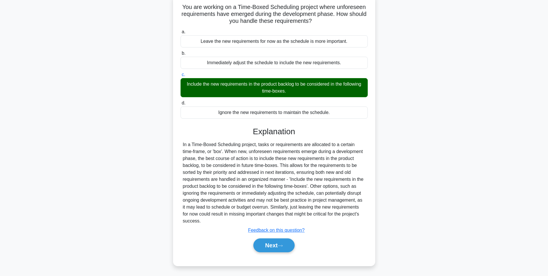
scroll to position [39, 0]
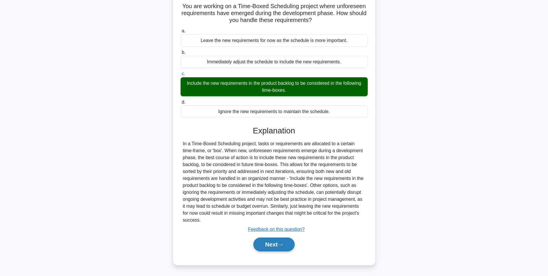
click at [265, 246] on button "Next" at bounding box center [273, 244] width 41 height 14
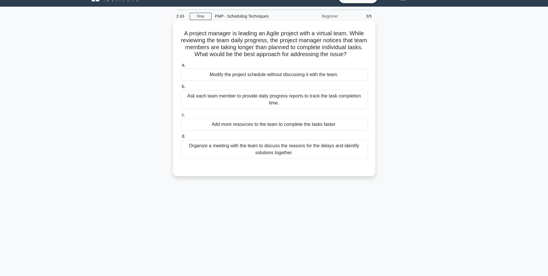
scroll to position [0, 0]
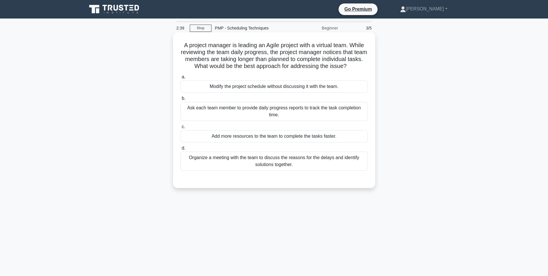
click at [253, 163] on div "Organize a meeting with the team to discuss the reasons for the delays and iden…" at bounding box center [274, 160] width 187 height 19
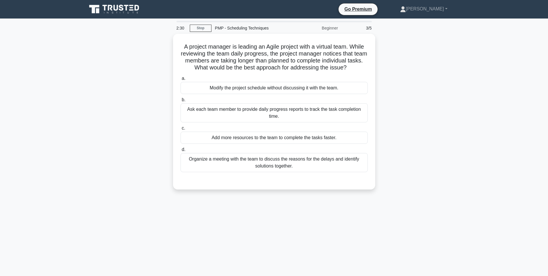
click at [152, 116] on div "A project manager is leading an Agile project with a virtual team. While review…" at bounding box center [273, 115] width 381 height 162
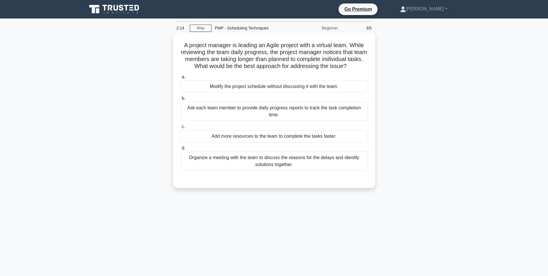
click at [232, 164] on div "Organize a meeting with the team to discuss the reasons for the delays and iden…" at bounding box center [274, 160] width 187 height 19
click at [181, 150] on input "d. Organize a meeting with the team to discuss the reasons for the delays and i…" at bounding box center [181, 148] width 0 height 4
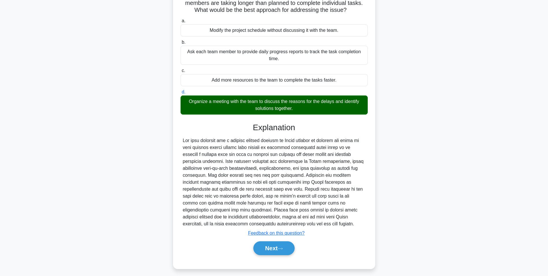
scroll to position [60, 0]
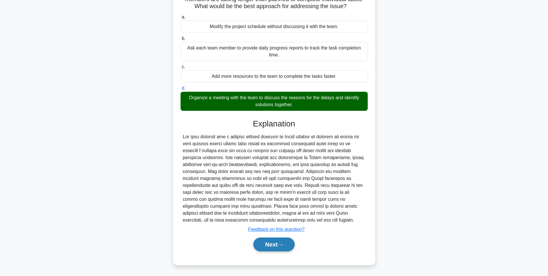
click at [270, 245] on button "Next" at bounding box center [273, 244] width 41 height 14
click at [292, 246] on button "Next" at bounding box center [273, 244] width 41 height 14
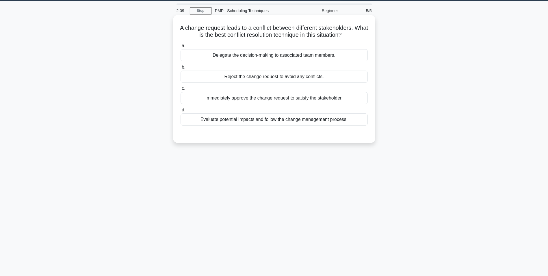
scroll to position [0, 0]
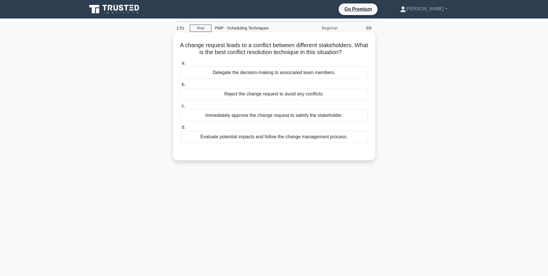
click at [224, 140] on div "Evaluate potential impacts and follow the change management process." at bounding box center [274, 137] width 187 height 12
click at [181, 129] on input "d. Evaluate potential impacts and follow the change management process." at bounding box center [181, 127] width 0 height 4
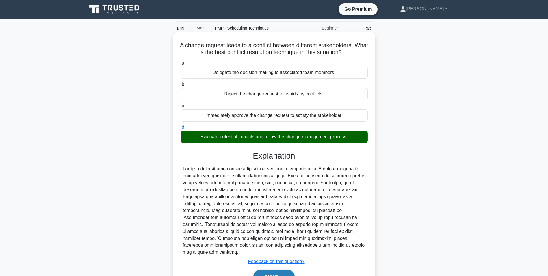
click at [266, 272] on button "Next" at bounding box center [273, 276] width 41 height 14
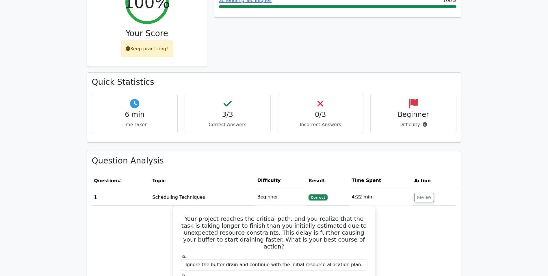
scroll to position [289, 0]
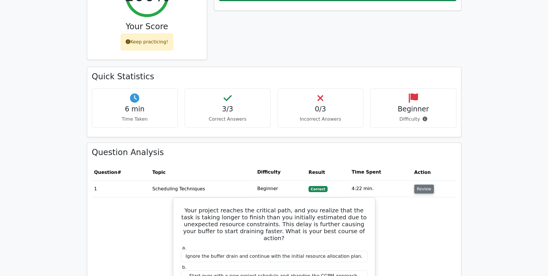
click at [417, 185] on button "Review" at bounding box center [424, 188] width 20 height 9
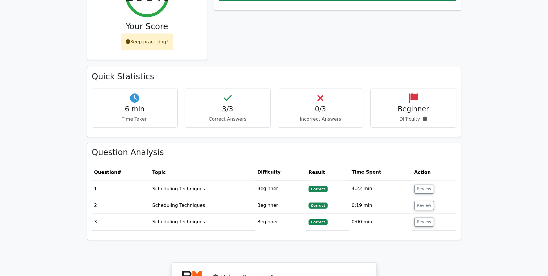
scroll to position [376, 0]
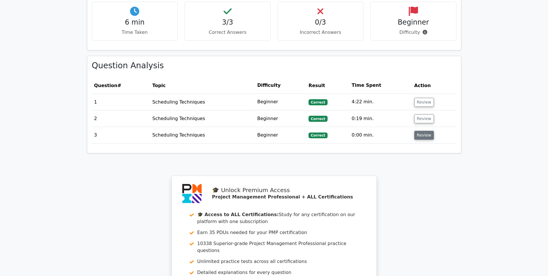
click at [422, 131] on button "Review" at bounding box center [424, 135] width 20 height 9
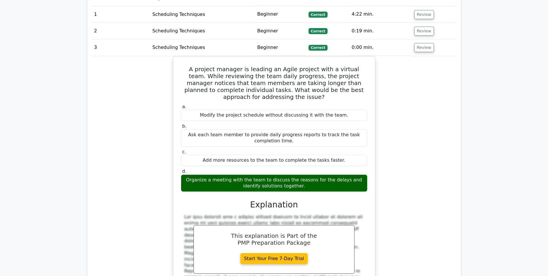
scroll to position [433, 0]
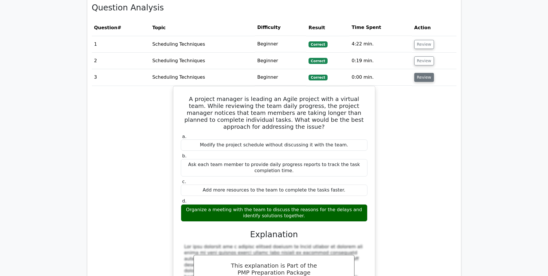
click at [420, 73] on button "Review" at bounding box center [424, 77] width 20 height 9
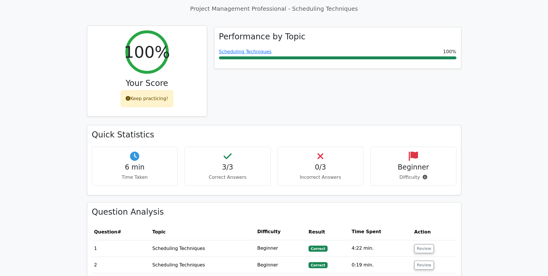
scroll to position [231, 0]
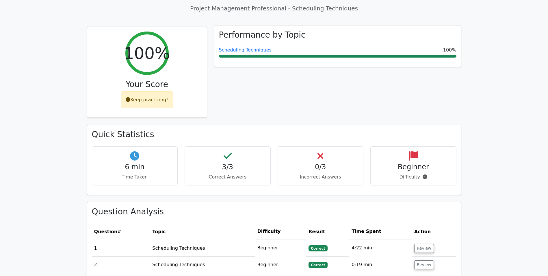
drag, startPoint x: 236, startPoint y: 43, endPoint x: 237, endPoint y: 49, distance: 5.6
click at [236, 47] on link "Scheduling Techniques" at bounding box center [245, 49] width 53 height 5
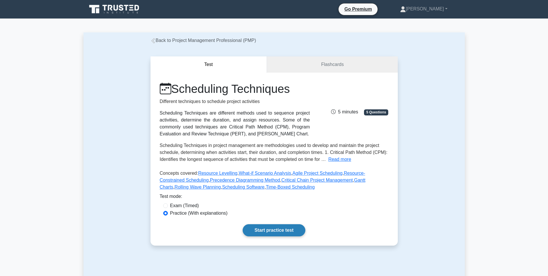
click at [285, 225] on link "Start practice test" at bounding box center [274, 230] width 63 height 12
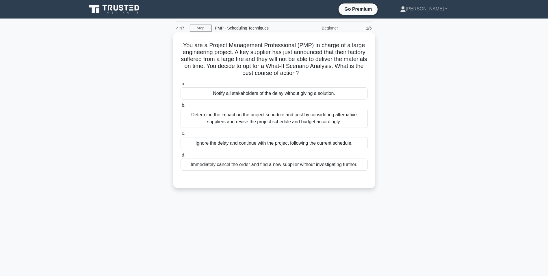
click at [264, 119] on div "Determine the impact on the project schedule and cost by considering alternativ…" at bounding box center [274, 118] width 187 height 19
click at [181, 107] on input "b. Determine the impact on the project schedule and cost by considering alterna…" at bounding box center [181, 105] width 0 height 4
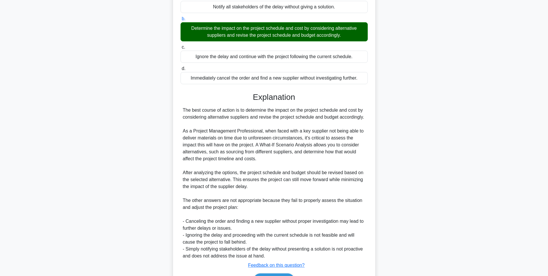
scroll to position [87, 0]
click at [272, 273] on button "Next" at bounding box center [273, 280] width 41 height 14
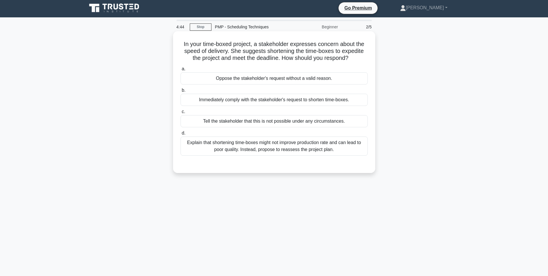
scroll to position [0, 0]
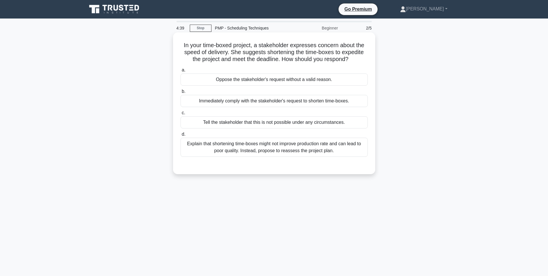
click at [278, 149] on div "Explain that shortening time-boxes might not improve production rate and can le…" at bounding box center [274, 147] width 187 height 19
click at [181, 136] on input "d. Explain that shortening time-boxes might not improve production rate and can…" at bounding box center [181, 134] width 0 height 4
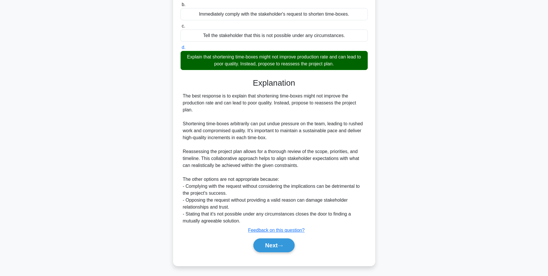
scroll to position [88, 0]
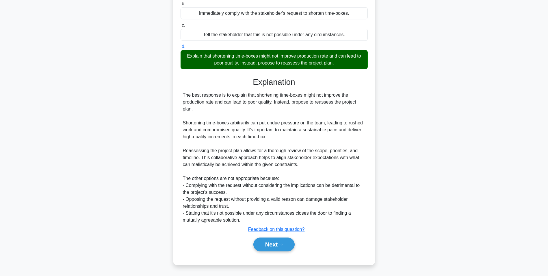
click at [279, 253] on div "Next" at bounding box center [274, 244] width 187 height 18
click at [279, 249] on button "Next" at bounding box center [273, 244] width 41 height 14
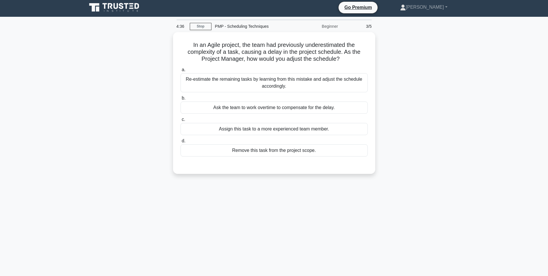
scroll to position [0, 0]
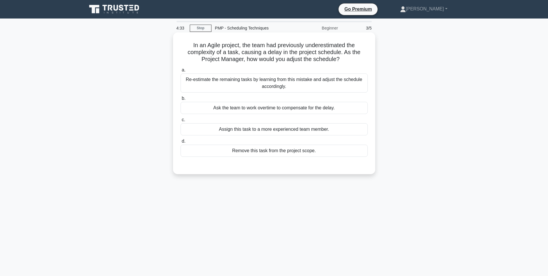
click at [231, 87] on div "Re-estimate the remaining tasks by learning from this mistake and adjust the sc…" at bounding box center [274, 82] width 187 height 19
click at [181, 72] on input "a. Re-estimate the remaining tasks by learning from this mistake and adjust the…" at bounding box center [181, 70] width 0 height 4
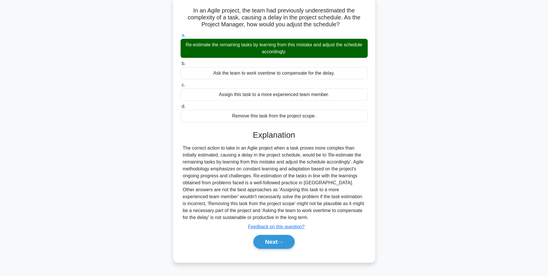
scroll to position [36, 0]
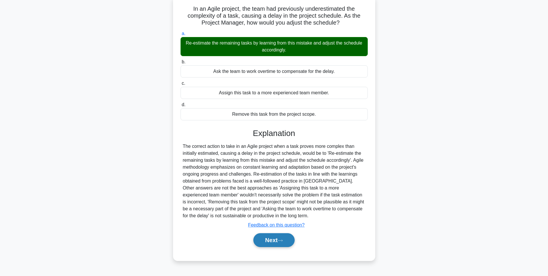
click at [279, 239] on button "Next" at bounding box center [273, 240] width 41 height 14
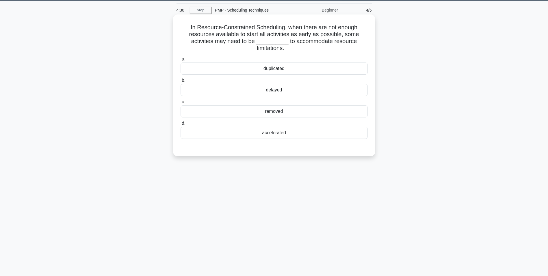
scroll to position [8, 0]
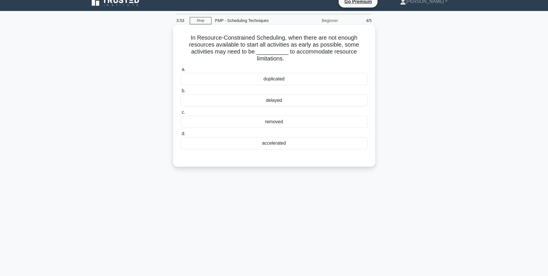
click at [300, 102] on div "delayed" at bounding box center [274, 100] width 187 height 12
click at [181, 93] on input "b. delayed" at bounding box center [181, 91] width 0 height 4
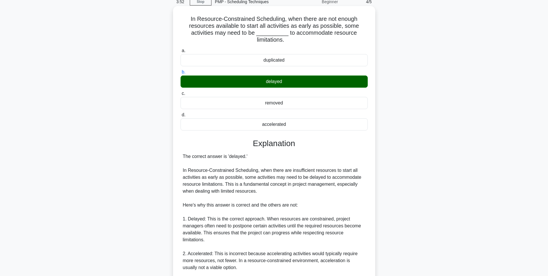
scroll to position [150, 0]
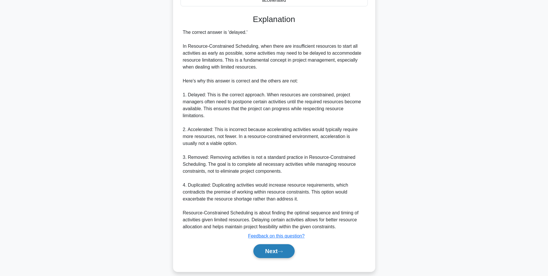
click at [282, 244] on button "Next" at bounding box center [273, 251] width 41 height 14
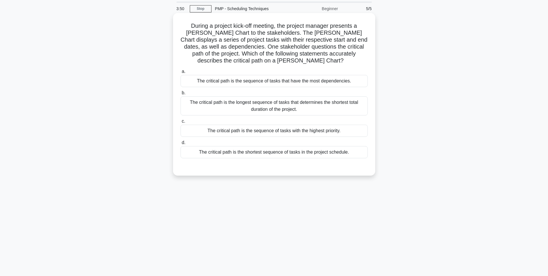
scroll to position [0, 0]
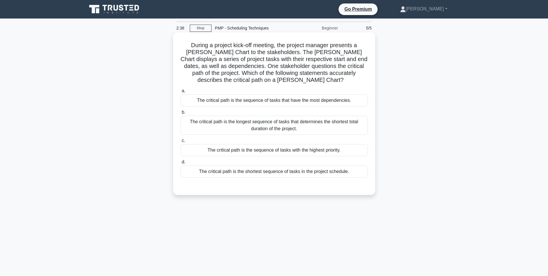
click at [312, 101] on div "The critical path is the sequence of tasks that have the most dependencies." at bounding box center [274, 100] width 187 height 12
click at [181, 93] on input "a. The critical path is the sequence of tasks that have the most dependencies." at bounding box center [181, 91] width 0 height 4
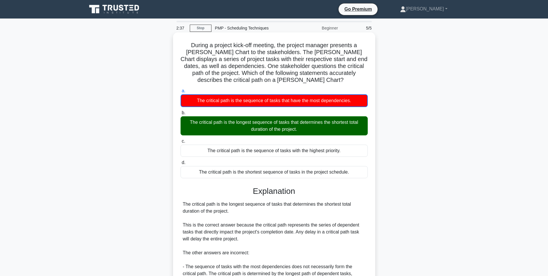
click at [315, 130] on div "The critical path is the longest sequence of tasks that determines the shortest…" at bounding box center [274, 125] width 187 height 19
click at [181, 115] on input "b. The critical path is the longest sequence of tasks that determines the short…" at bounding box center [181, 113] width 0 height 4
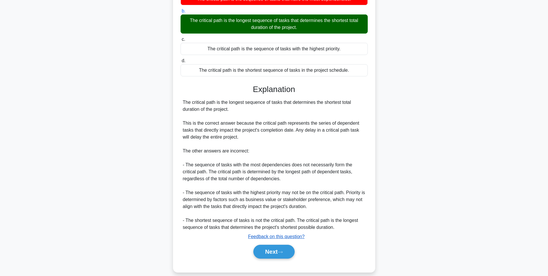
scroll to position [109, 0]
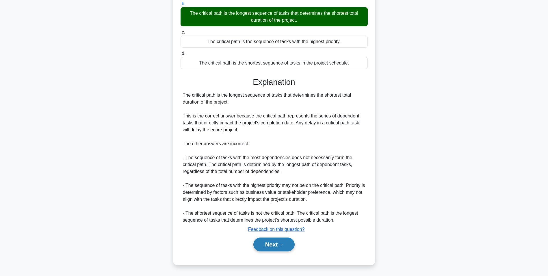
click at [265, 244] on button "Next" at bounding box center [273, 244] width 41 height 14
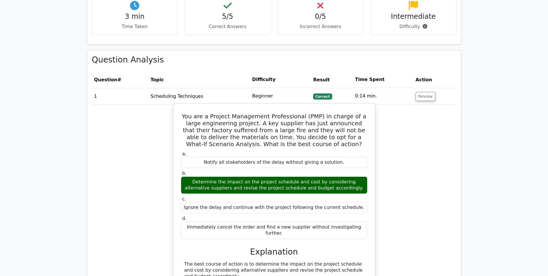
scroll to position [404, 0]
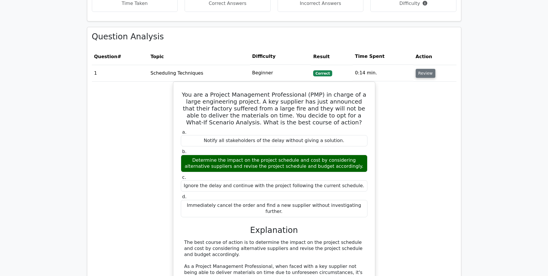
click at [423, 69] on button "Review" at bounding box center [426, 73] width 20 height 9
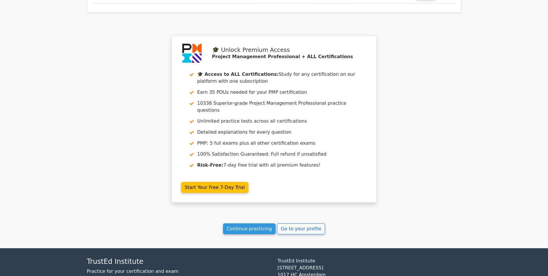
scroll to position [575, 0]
